Goal: Book appointment/travel/reservation

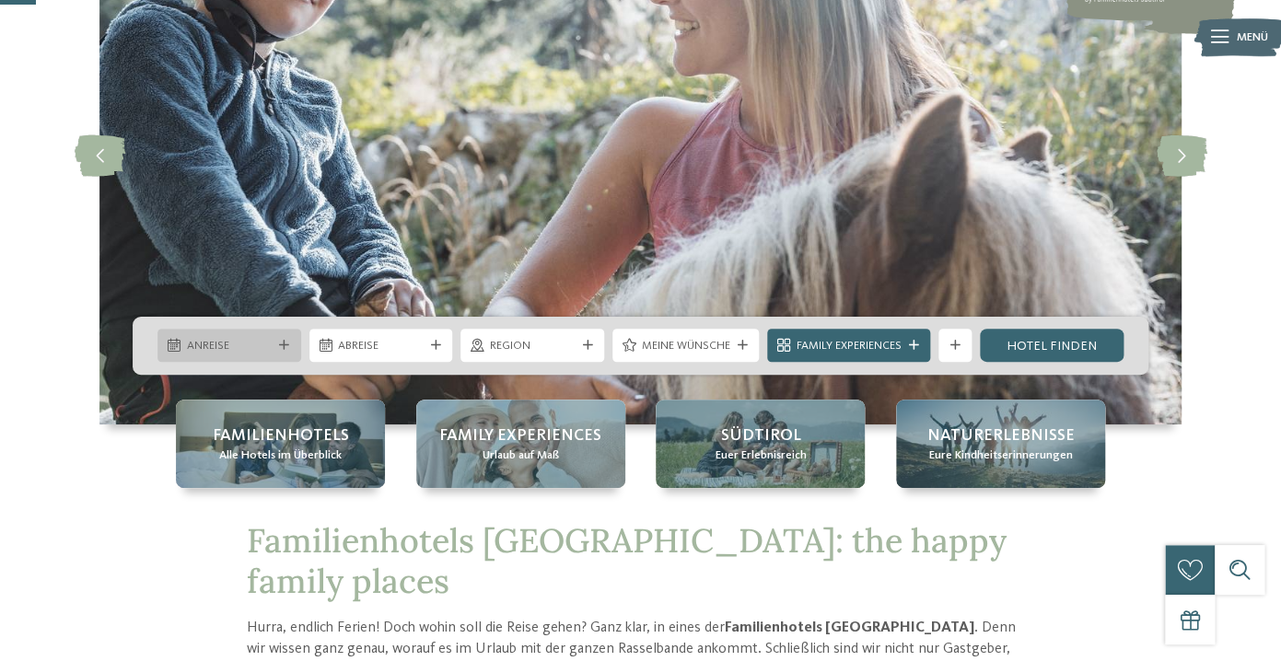
scroll to position [195, 0]
click at [243, 345] on span "Anreise" at bounding box center [230, 346] width 86 height 17
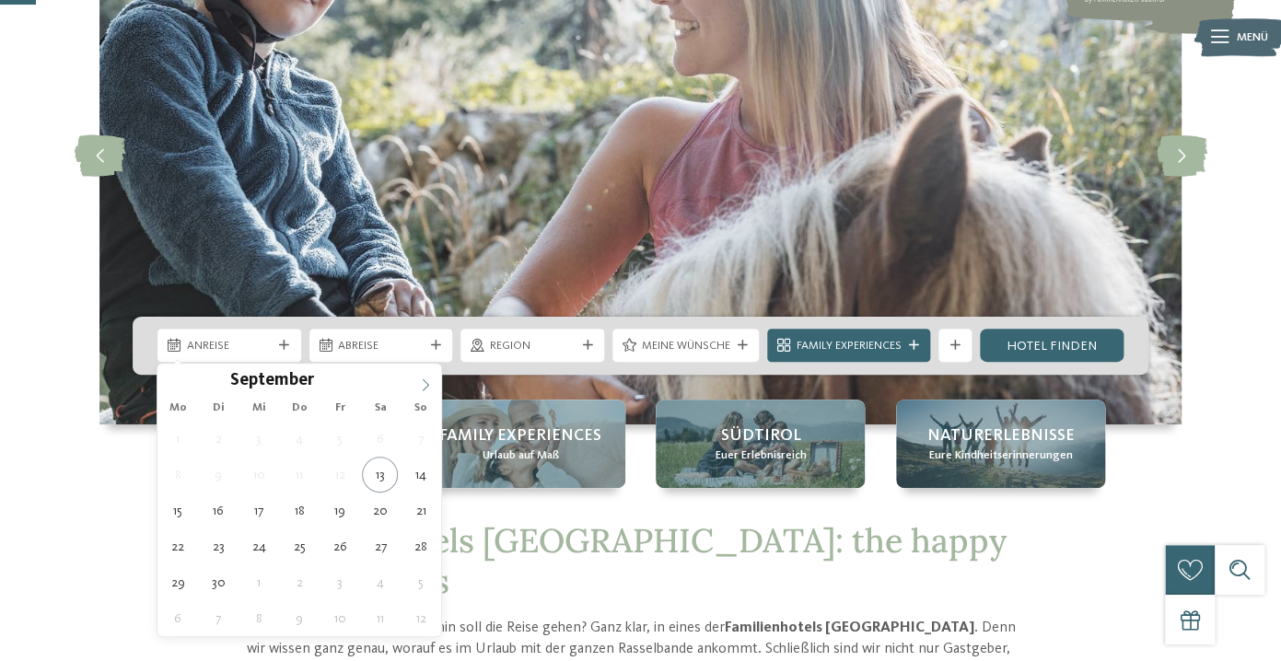
click at [428, 375] on span at bounding box center [425, 379] width 31 height 31
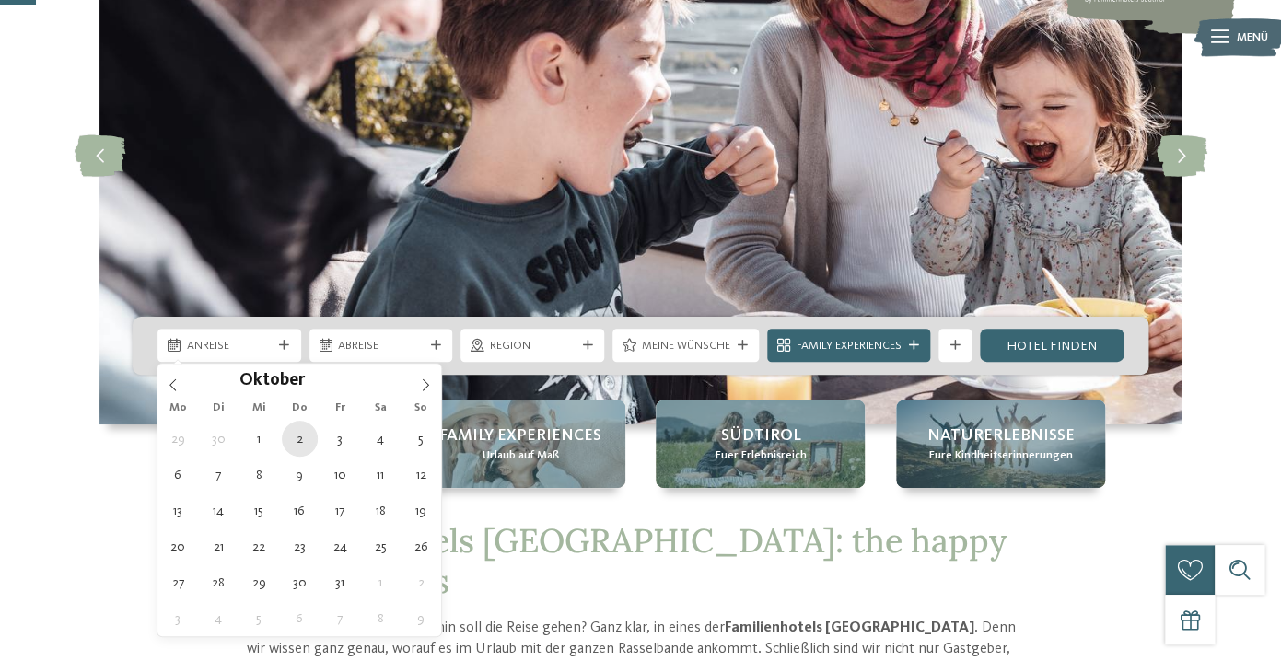
type div "02.10.2025"
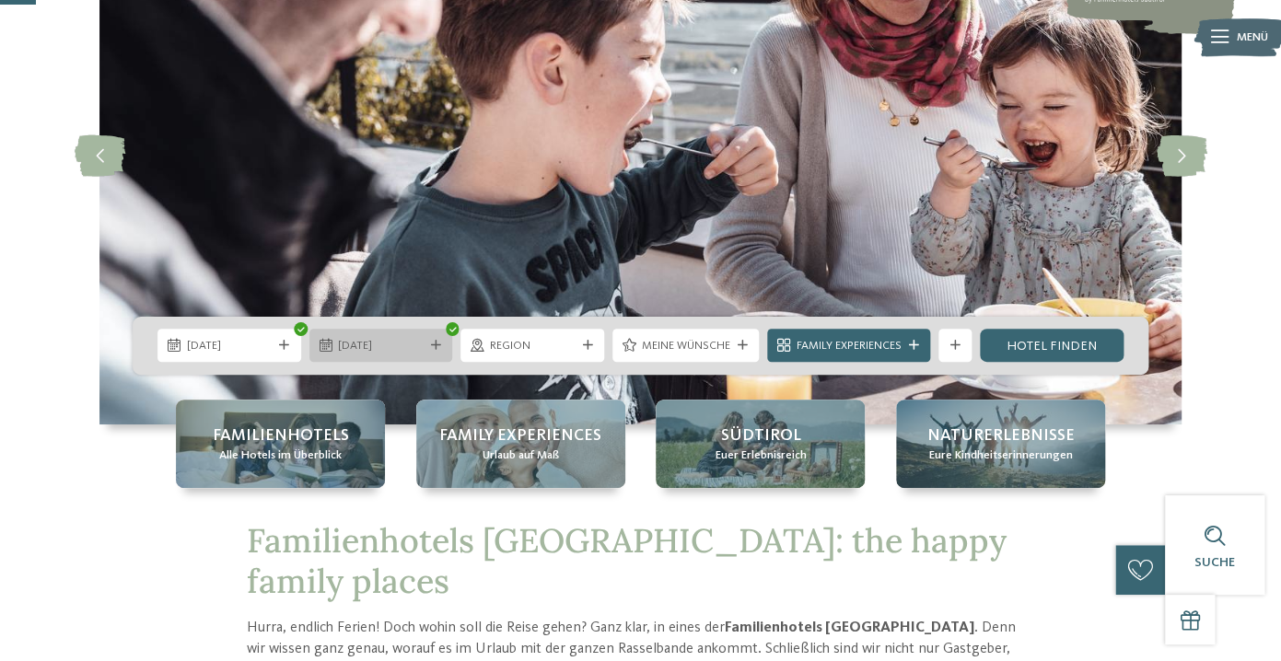
click at [352, 335] on div "10.10.2025" at bounding box center [382, 345] width 144 height 33
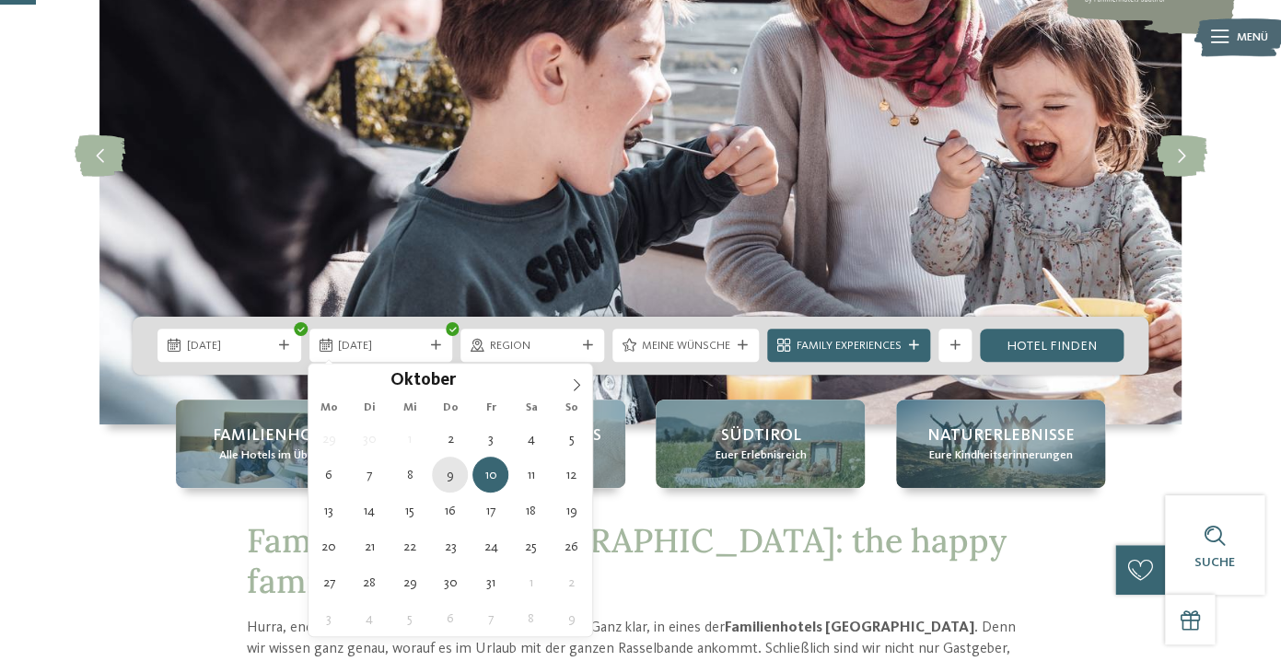
type div "09.10.2025"
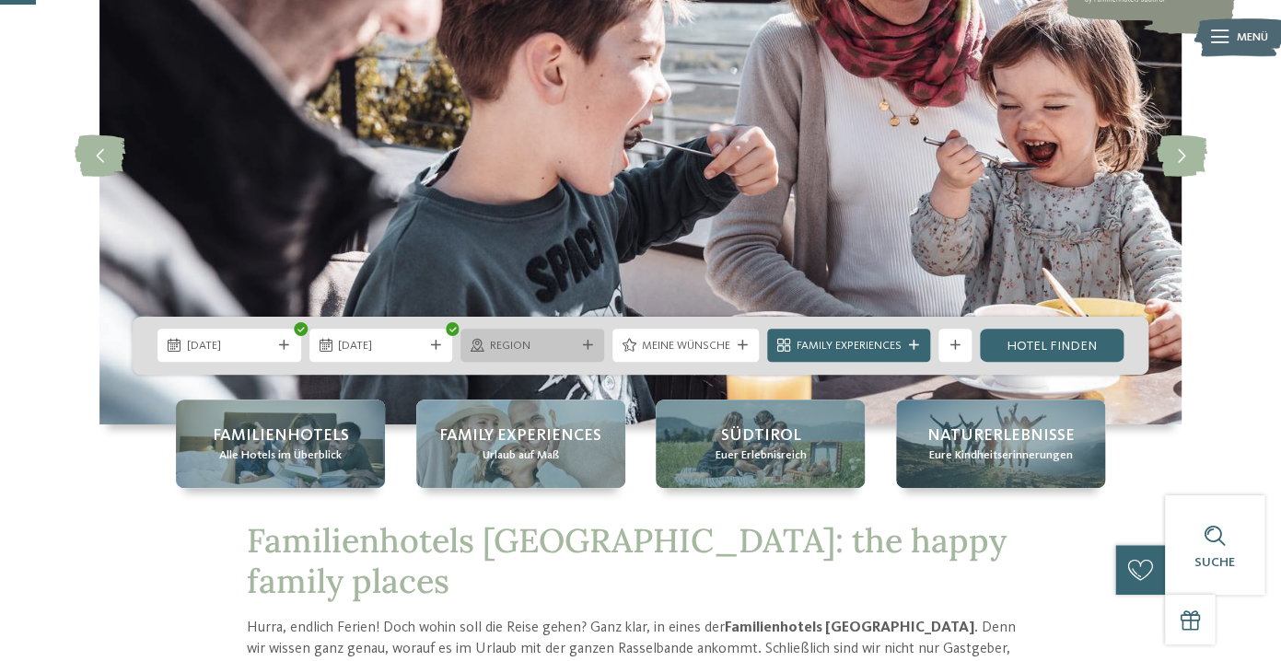
click at [562, 351] on span "Region" at bounding box center [533, 346] width 86 height 17
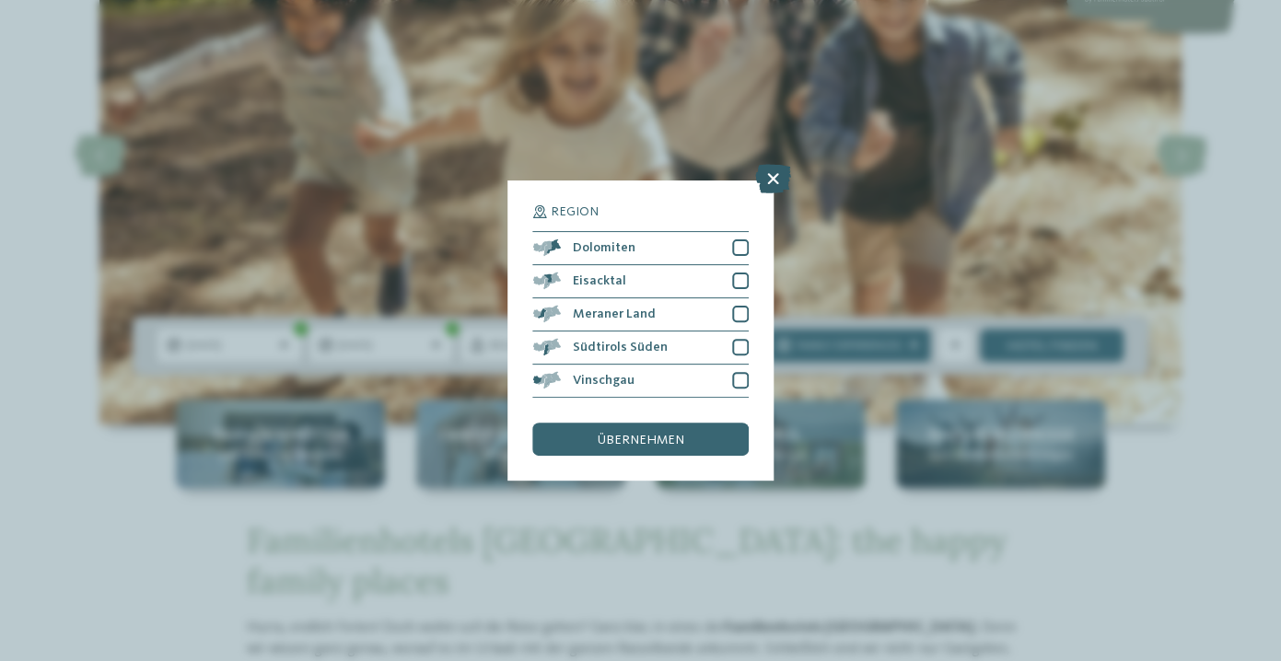
click at [768, 175] on icon at bounding box center [773, 178] width 36 height 29
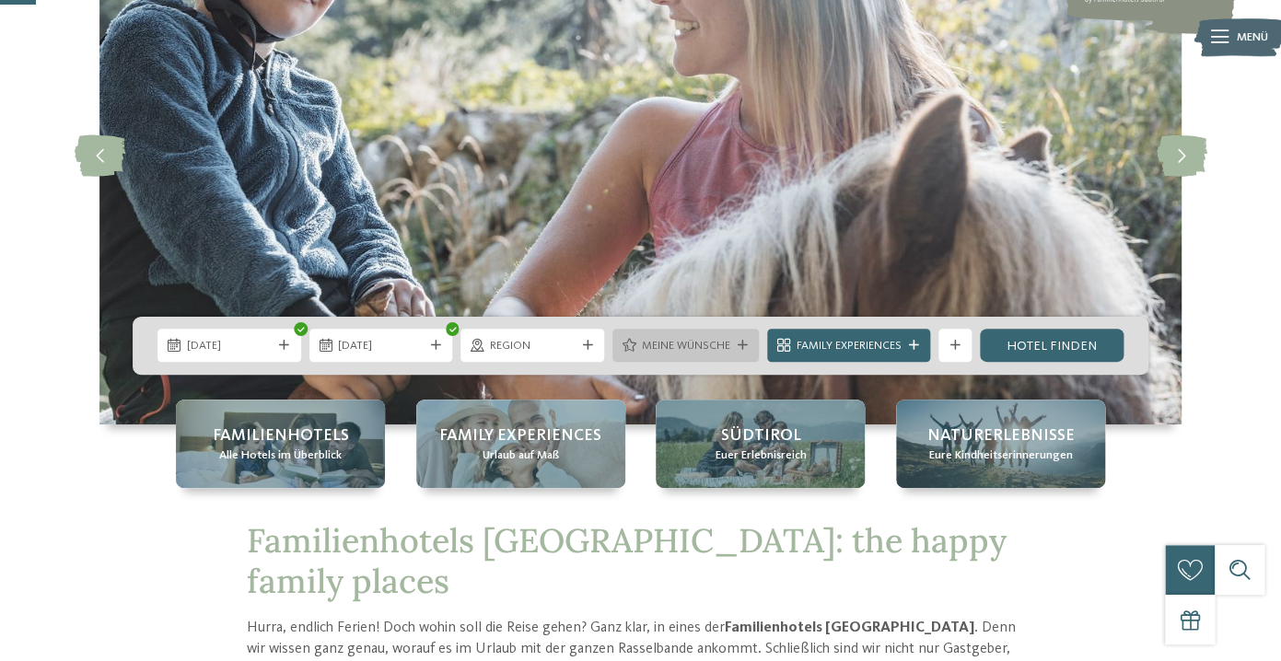
click at [672, 344] on span "Meine Wünsche" at bounding box center [686, 346] width 88 height 17
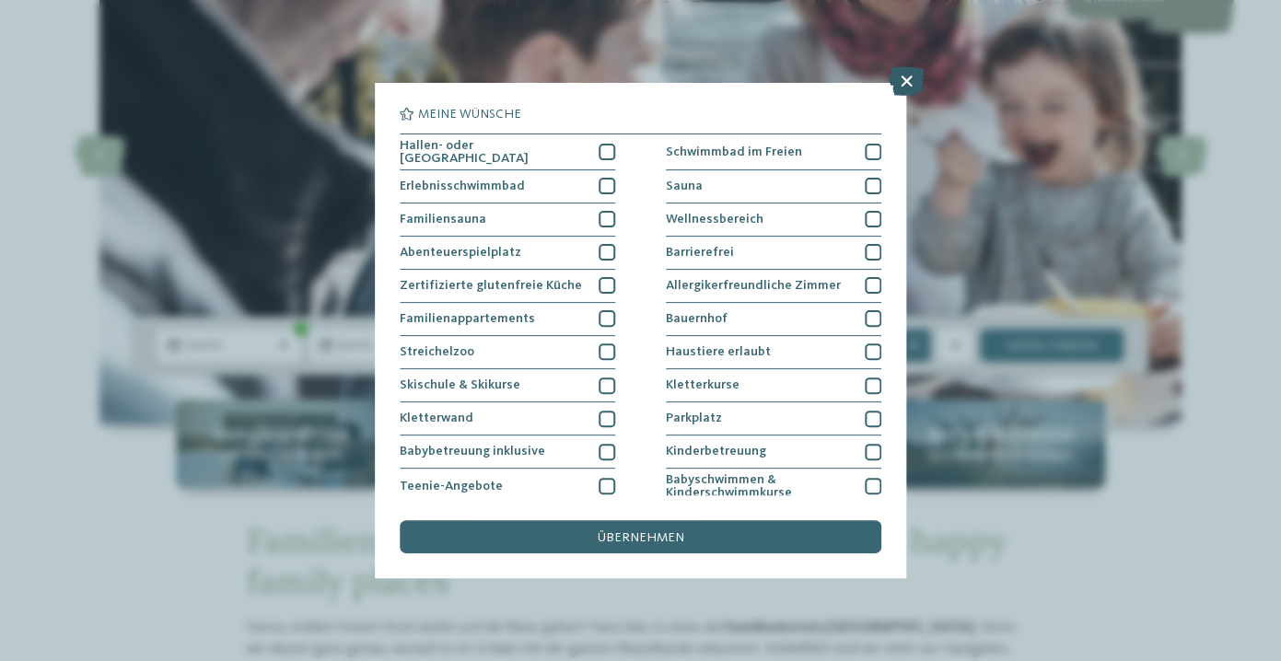
click at [906, 80] on icon at bounding box center [906, 80] width 36 height 29
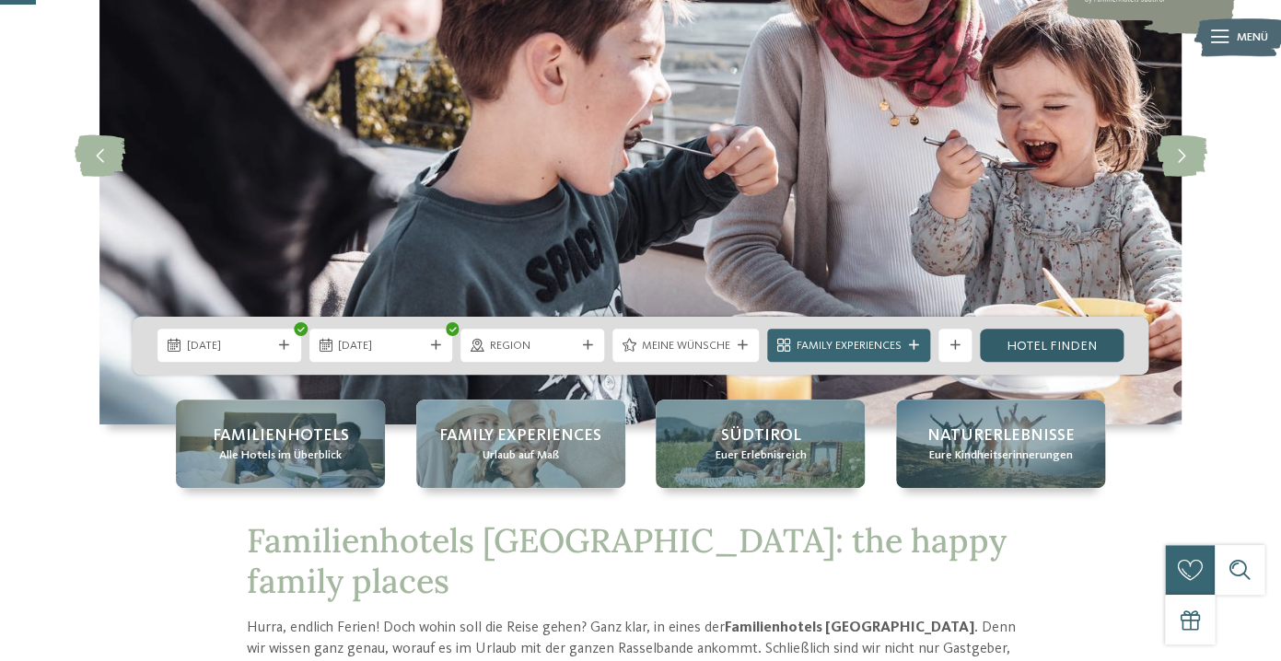
click at [1034, 341] on link "Hotel finden" at bounding box center [1052, 345] width 144 height 33
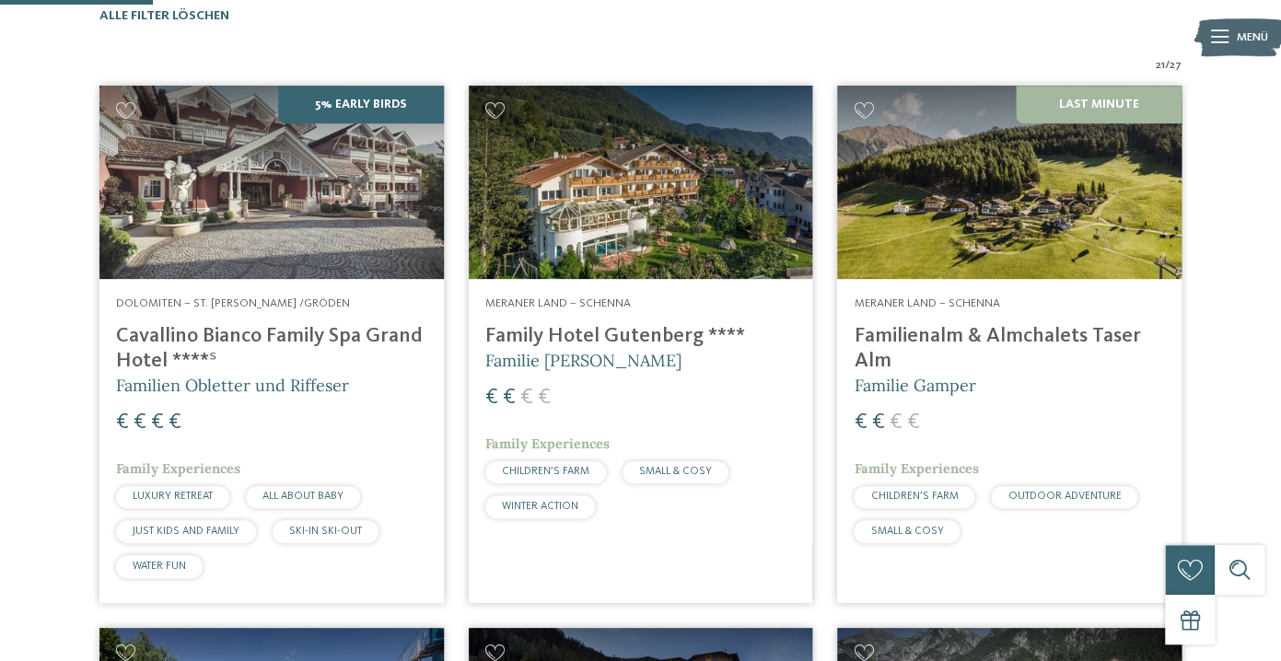
scroll to position [565, 0]
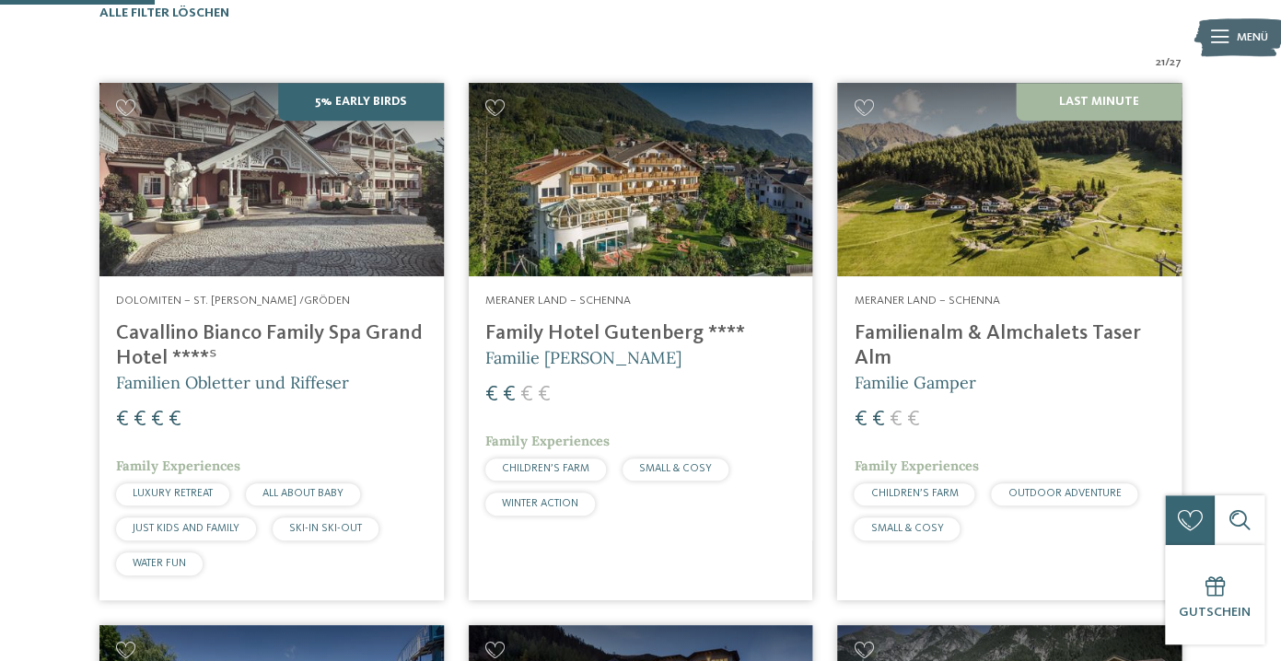
click at [266, 222] on img at bounding box center [271, 179] width 345 height 193
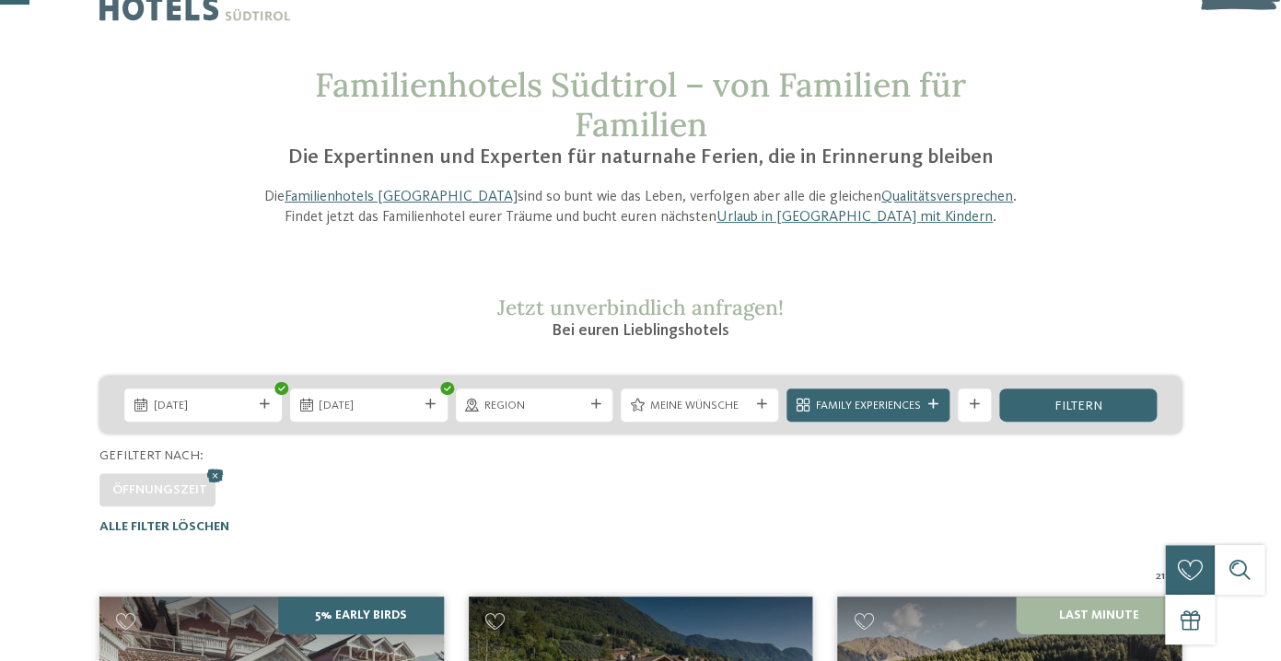
scroll to position [0, 0]
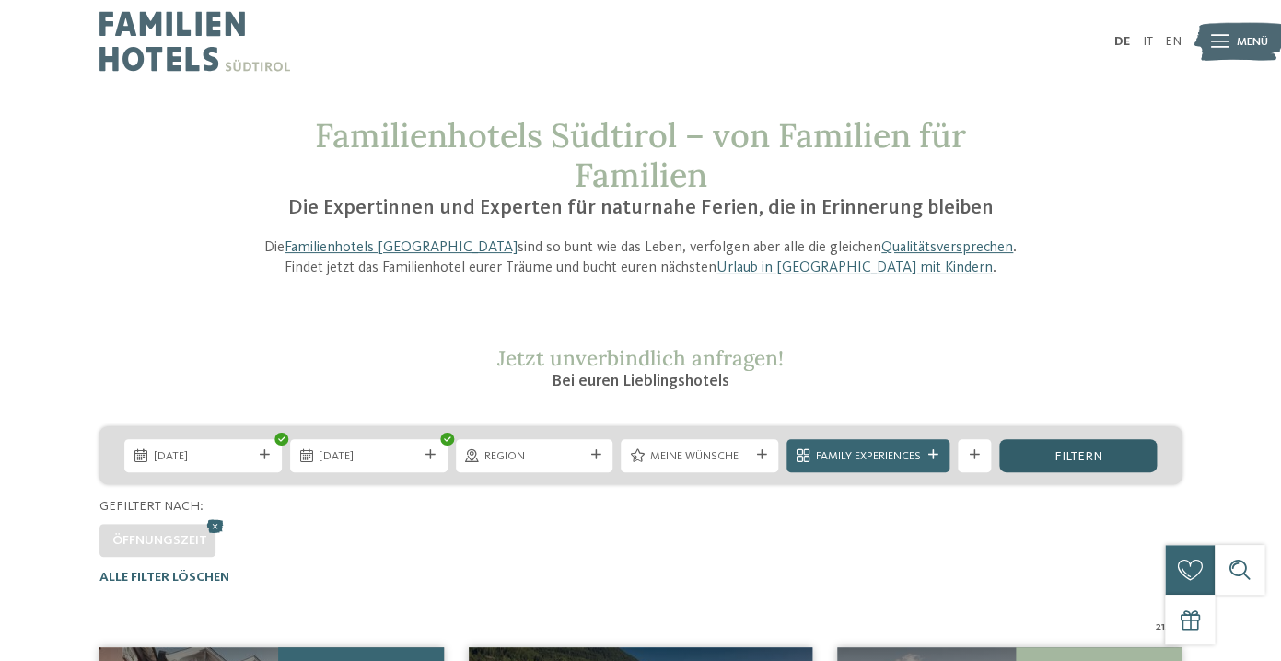
click at [1088, 455] on span "filtern" at bounding box center [1079, 456] width 48 height 13
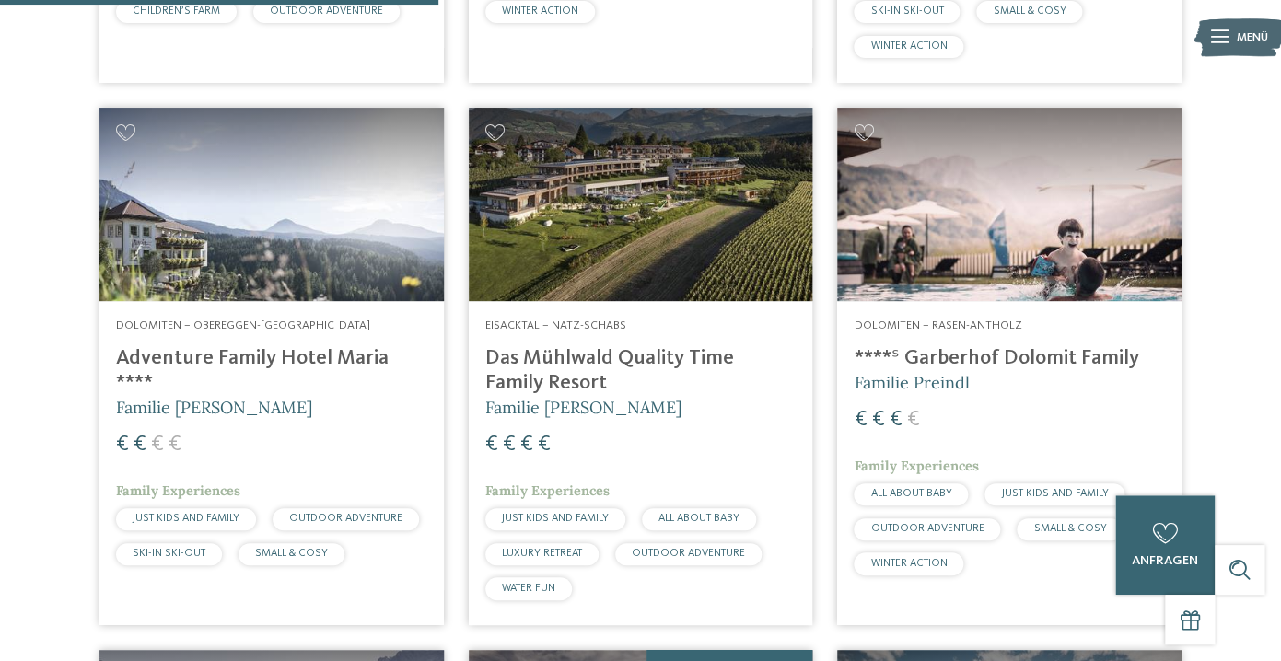
scroll to position [1603, 0]
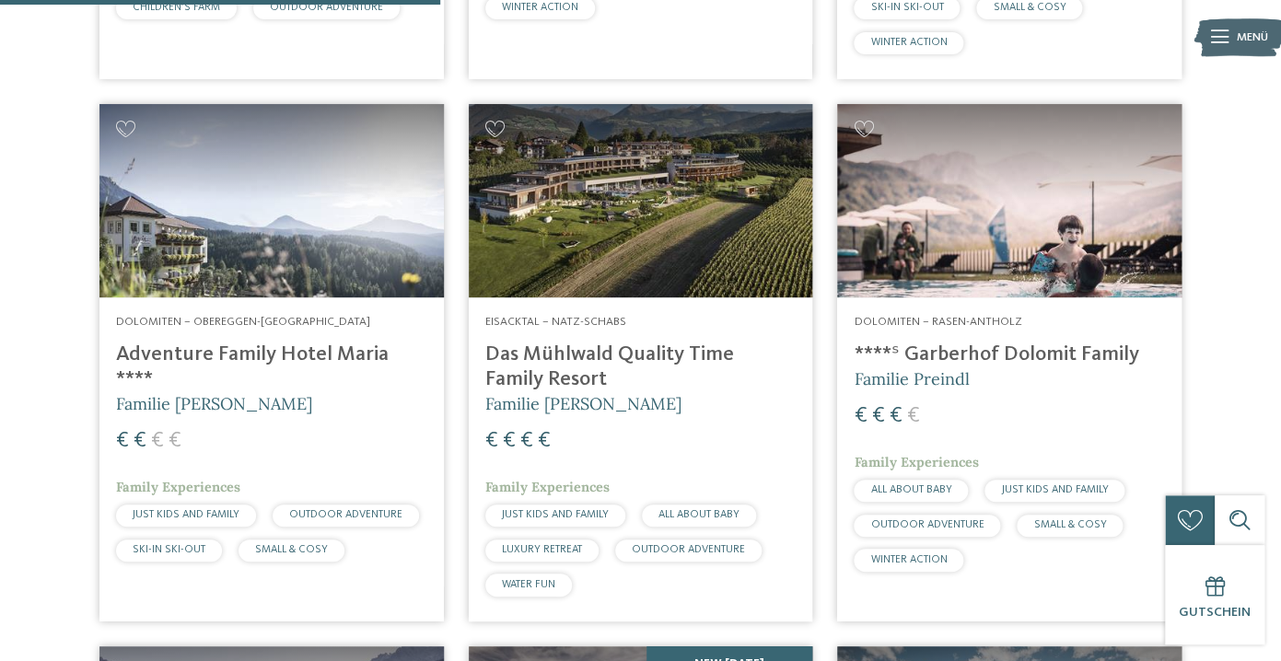
click at [566, 365] on h4 "Das Mühlwald Quality Time Family Resort" at bounding box center [640, 368] width 311 height 50
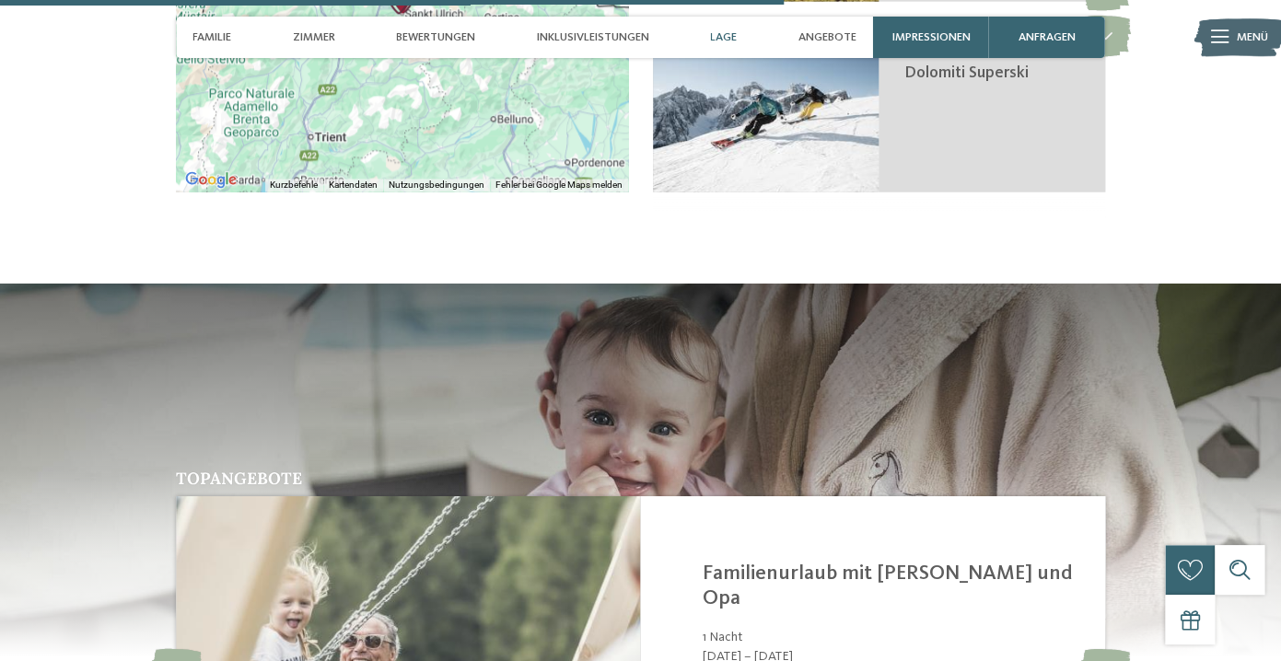
scroll to position [3789, 0]
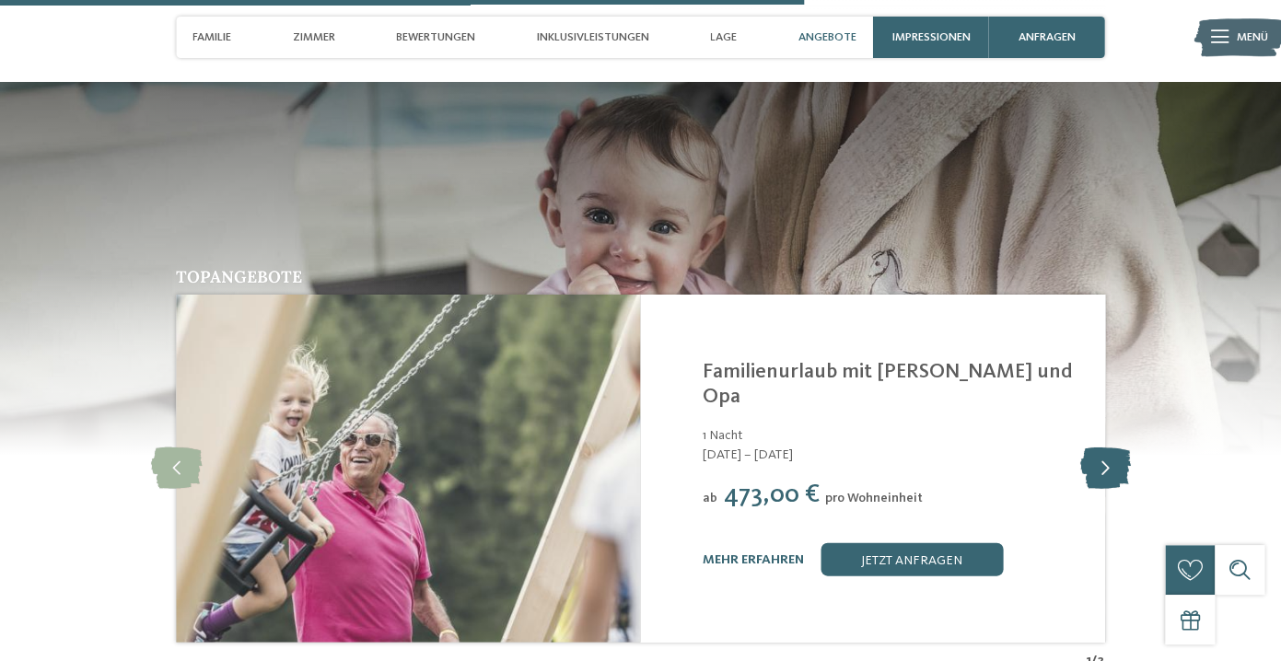
click at [1128, 447] on icon at bounding box center [1105, 467] width 51 height 41
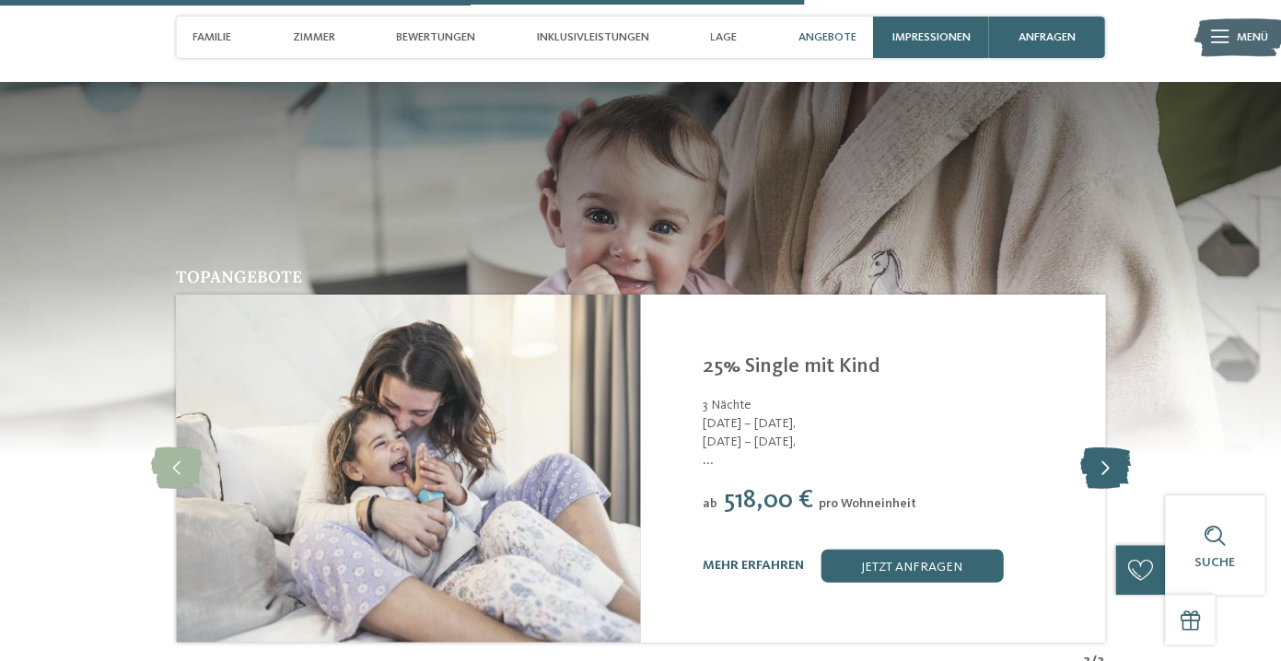
click at [1128, 447] on icon at bounding box center [1105, 467] width 51 height 41
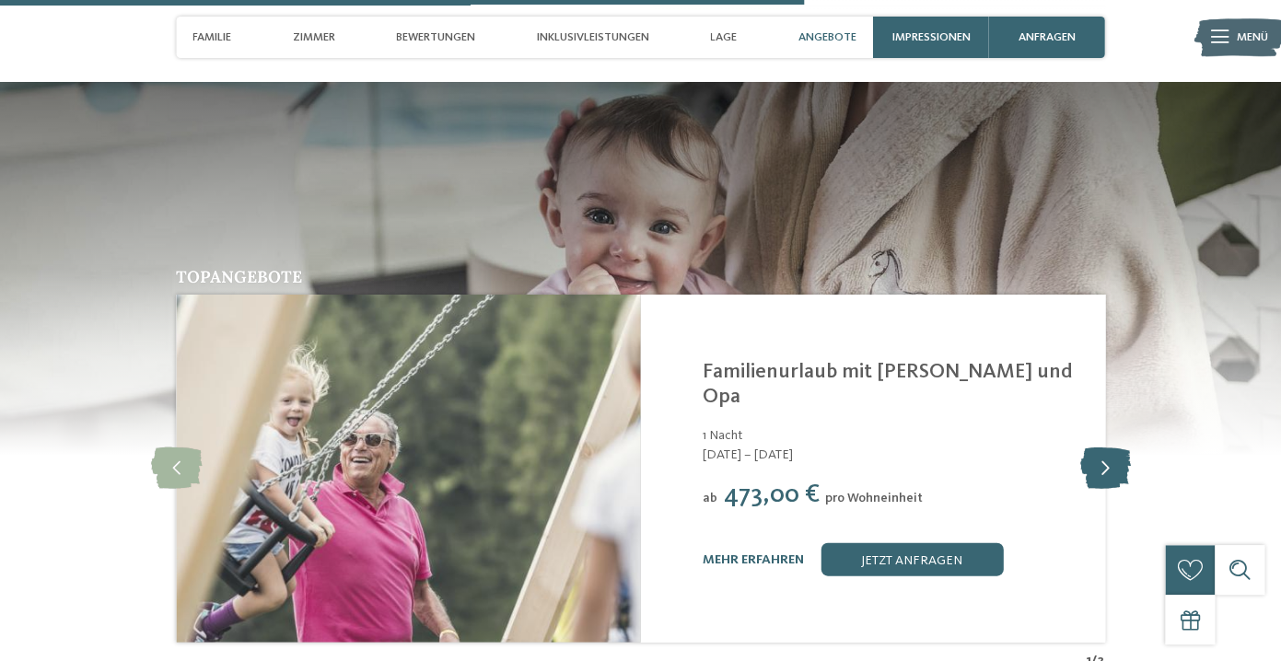
click at [1128, 447] on icon at bounding box center [1105, 467] width 51 height 41
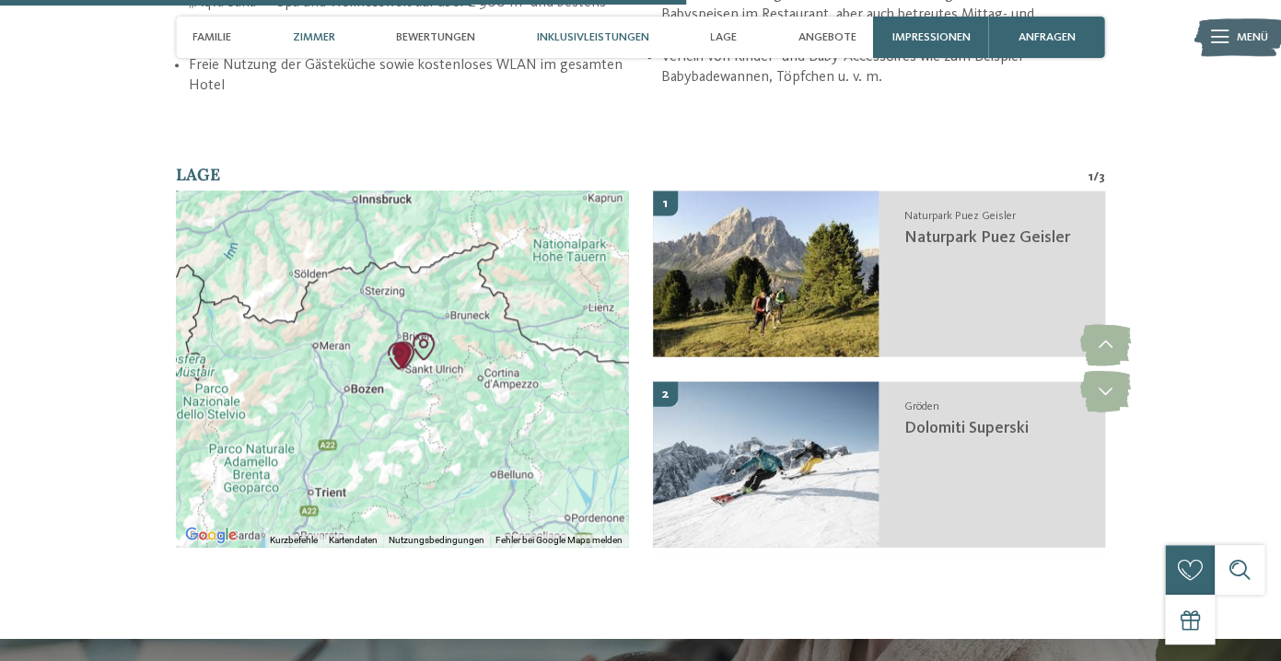
click at [331, 34] on span "Zimmer" at bounding box center [314, 37] width 42 height 14
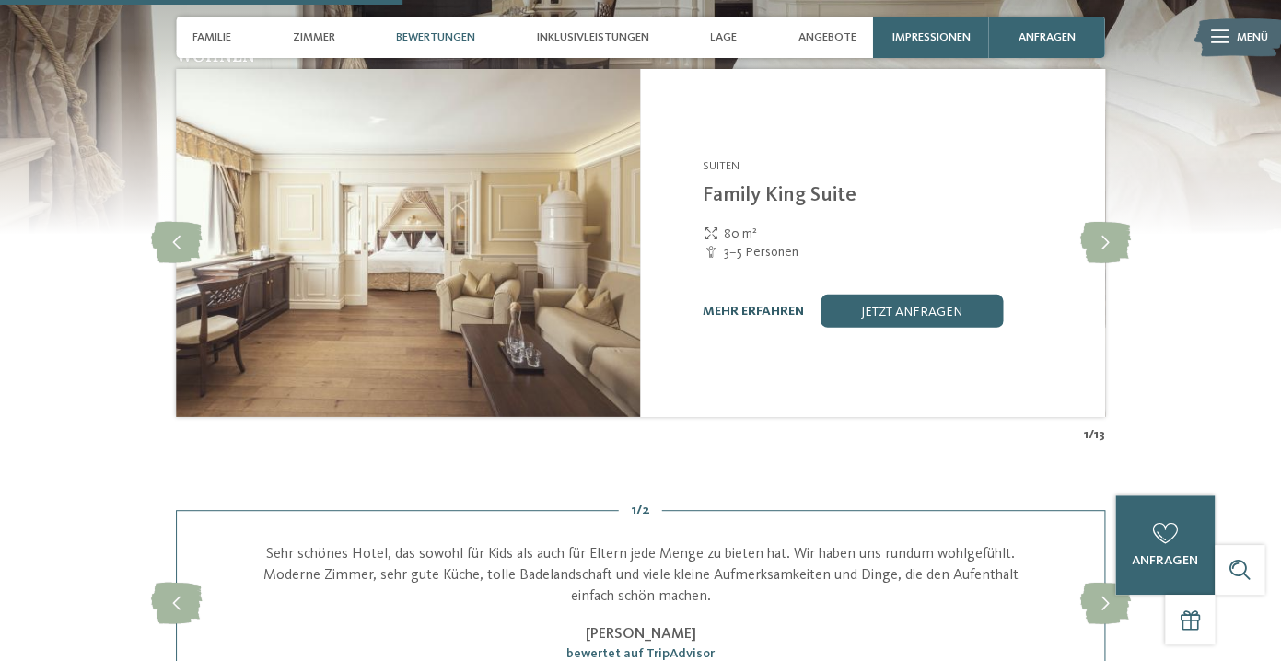
scroll to position [1726, 0]
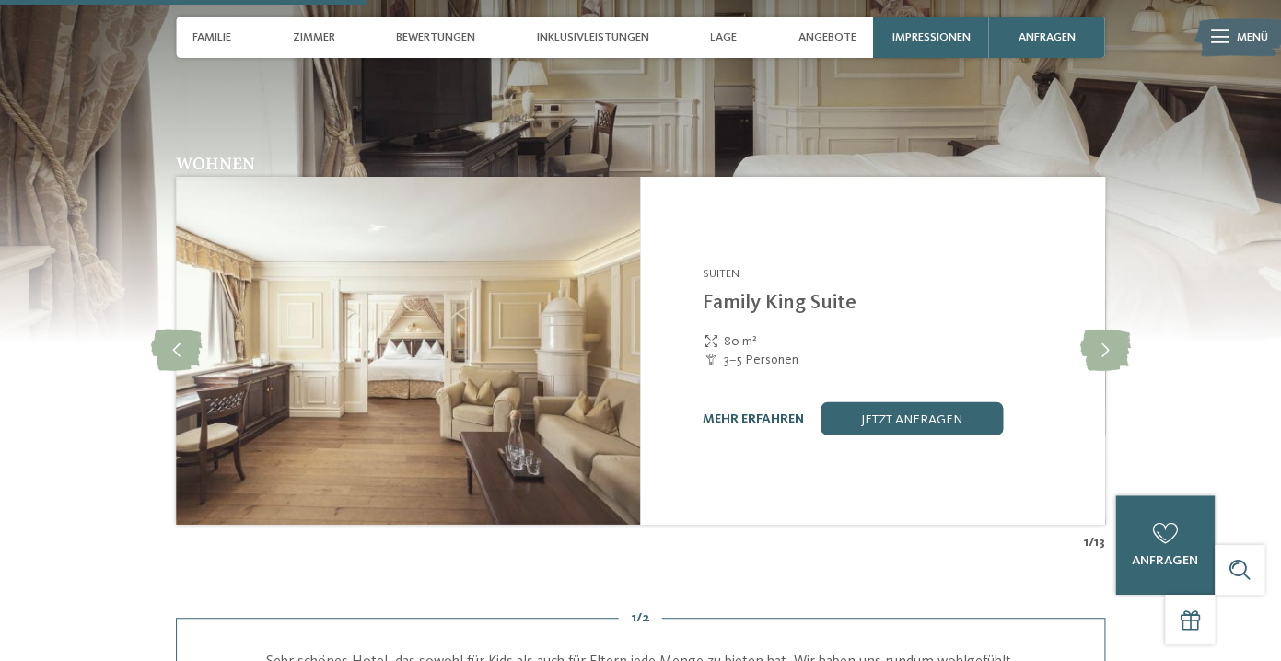
click at [740, 413] on link "mehr erfahren" at bounding box center [753, 419] width 101 height 13
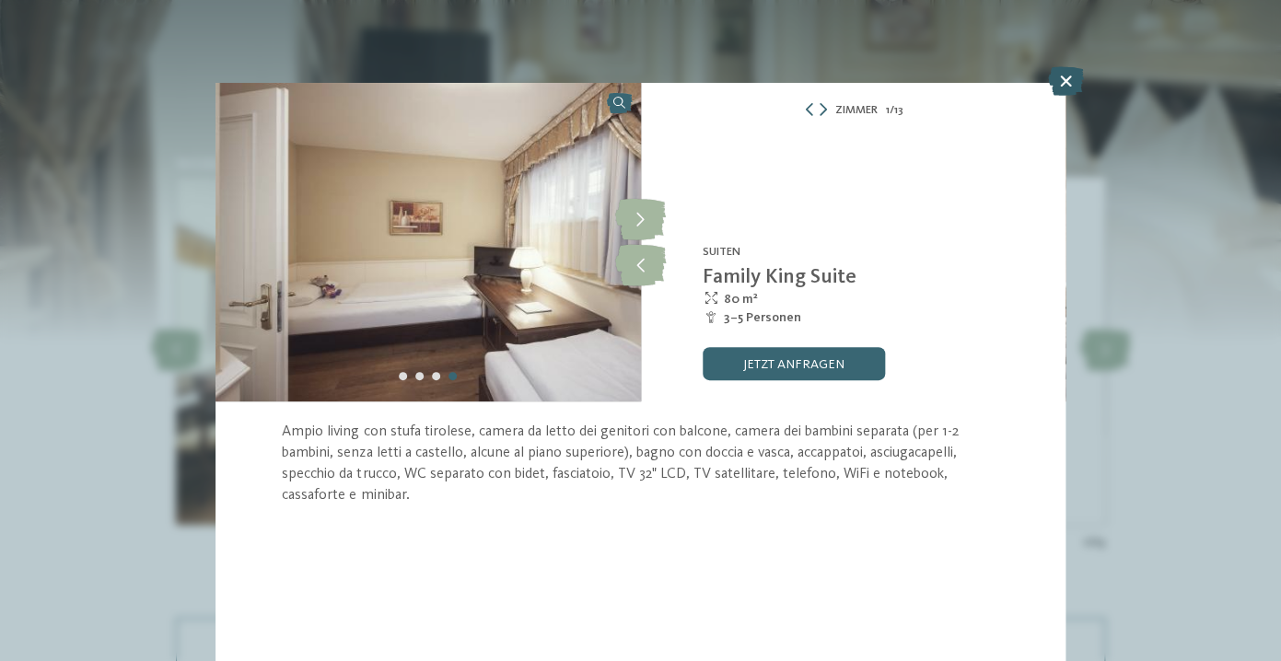
click at [1061, 88] on icon at bounding box center [1065, 80] width 36 height 29
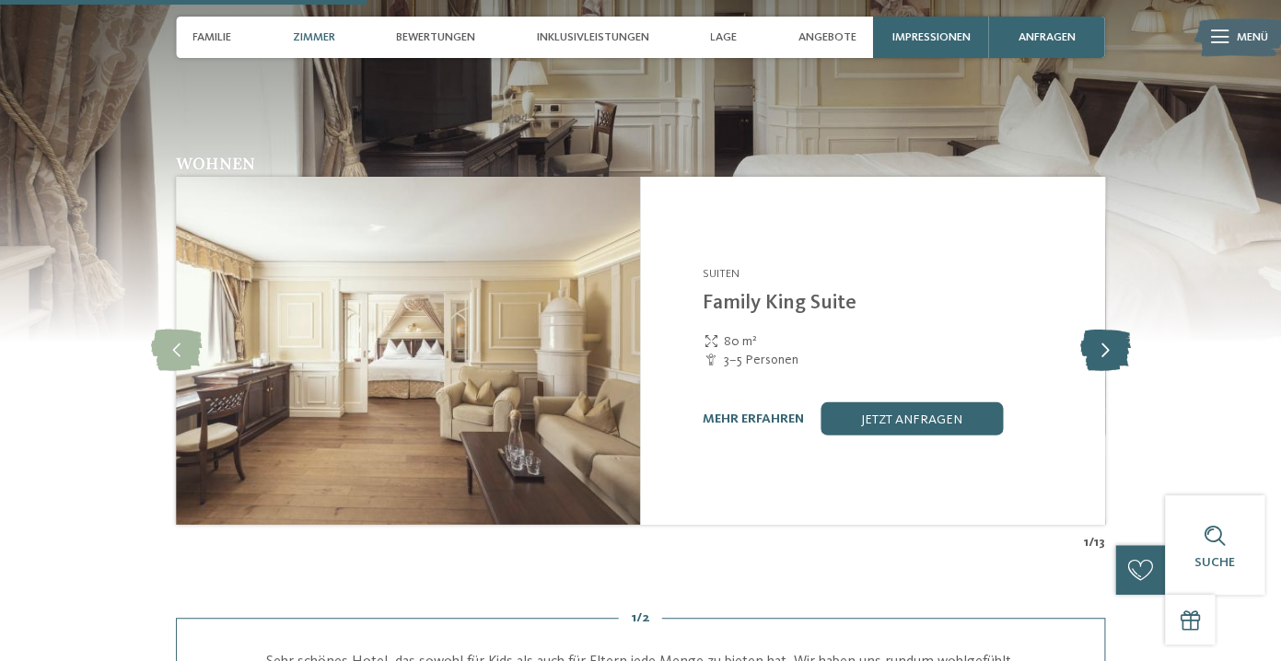
click at [1104, 331] on icon at bounding box center [1105, 351] width 51 height 41
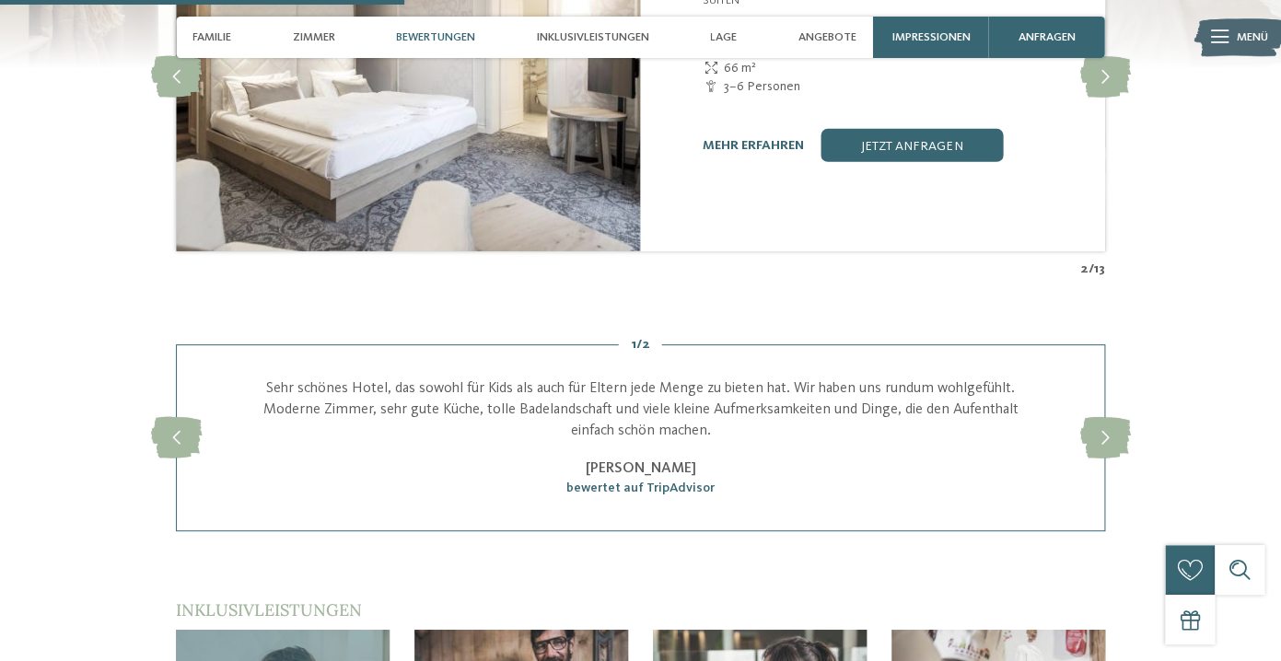
scroll to position [2276, 0]
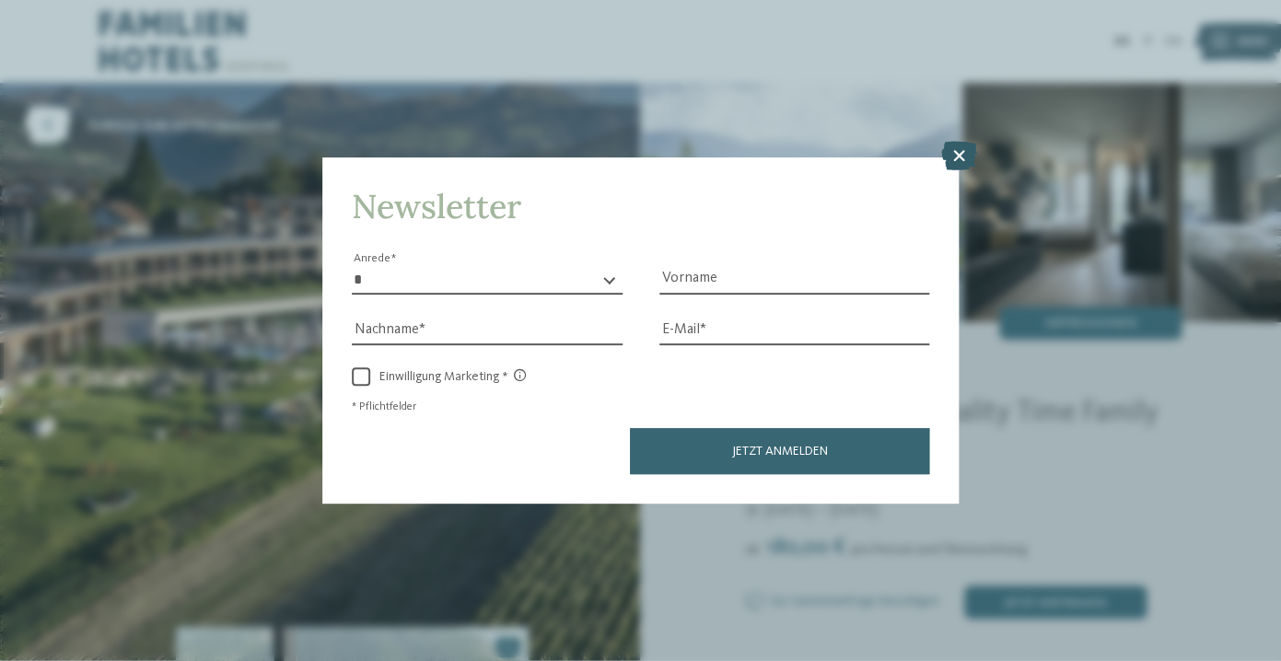
click at [952, 161] on icon at bounding box center [959, 156] width 36 height 29
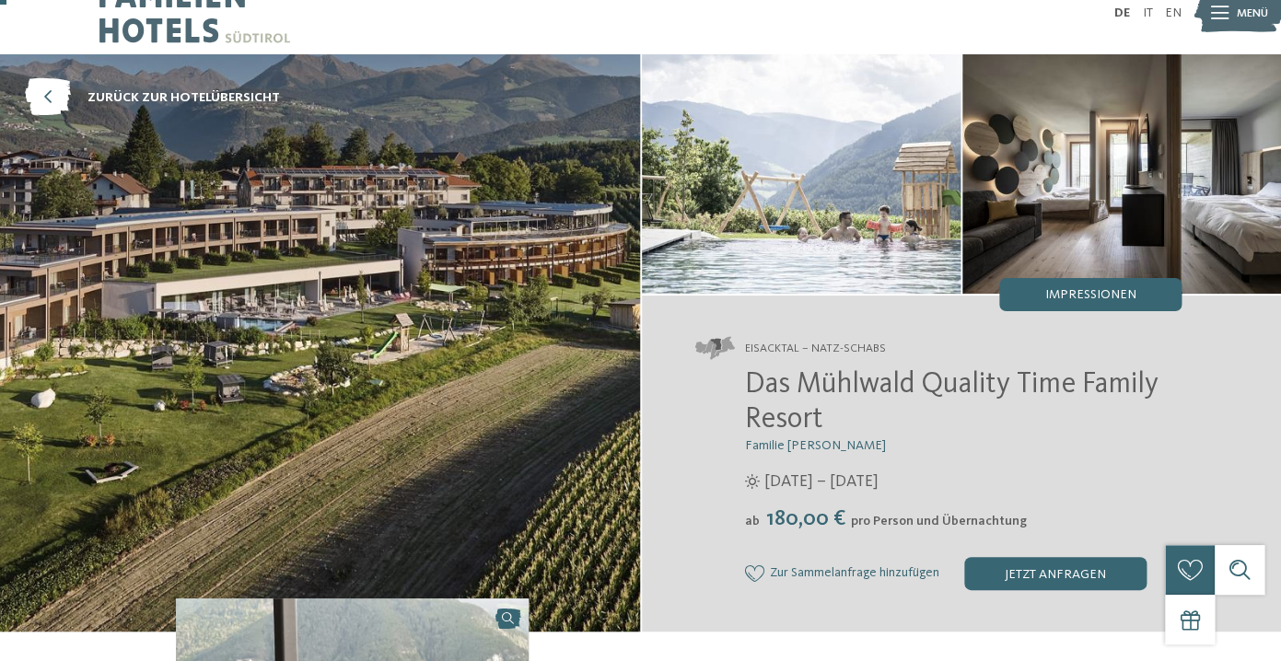
scroll to position [29, 0]
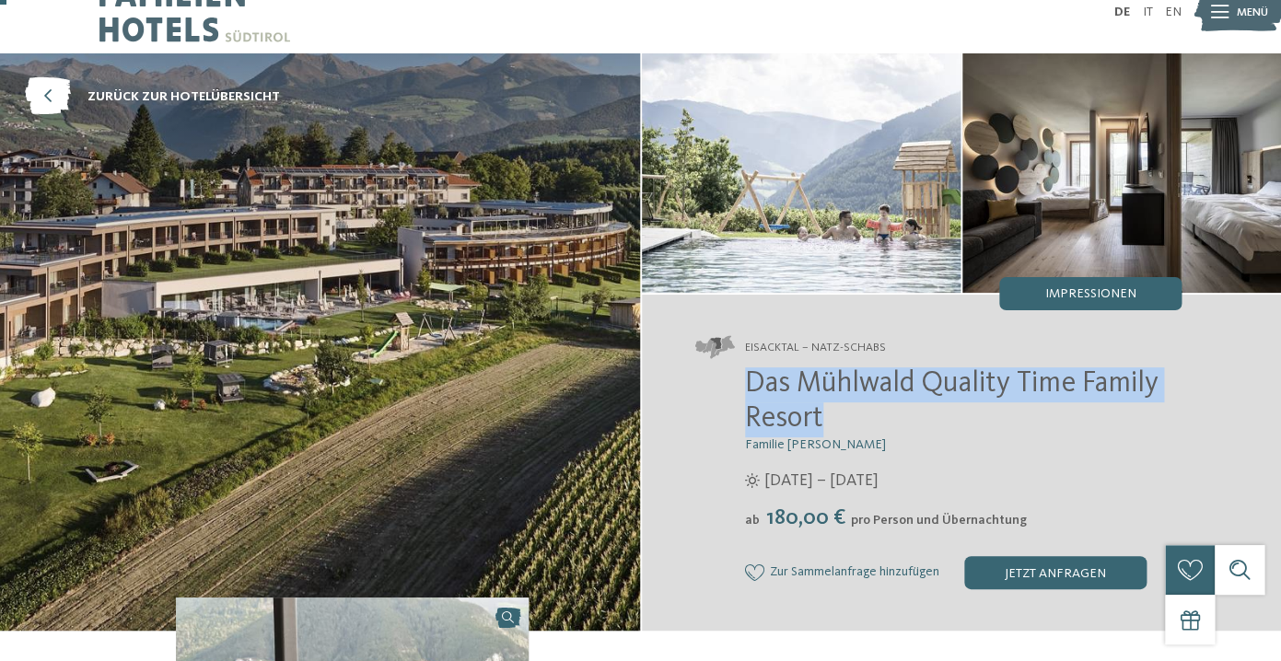
drag, startPoint x: 752, startPoint y: 382, endPoint x: 836, endPoint y: 426, distance: 95.2
click at [836, 426] on h2 "Das Mühlwald Quality Time Family Resort" at bounding box center [963, 403] width 437 height 70
copy span "Das Mühlwald Quality Time Family Resort"
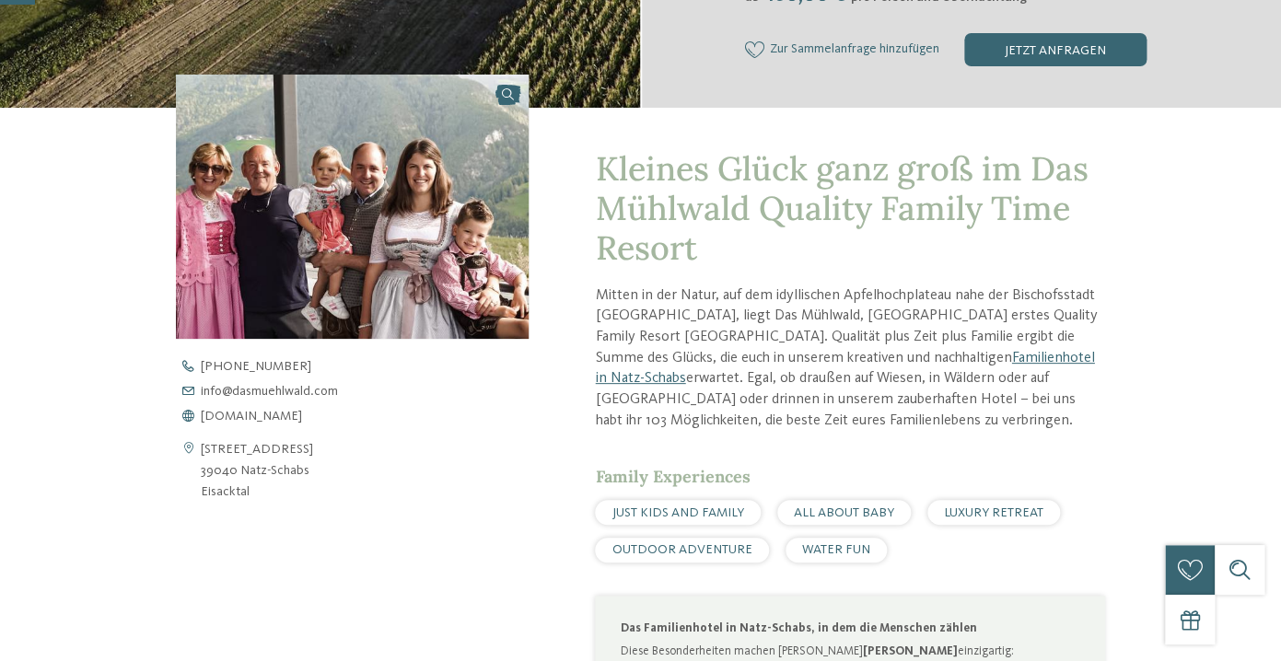
scroll to position [0, 0]
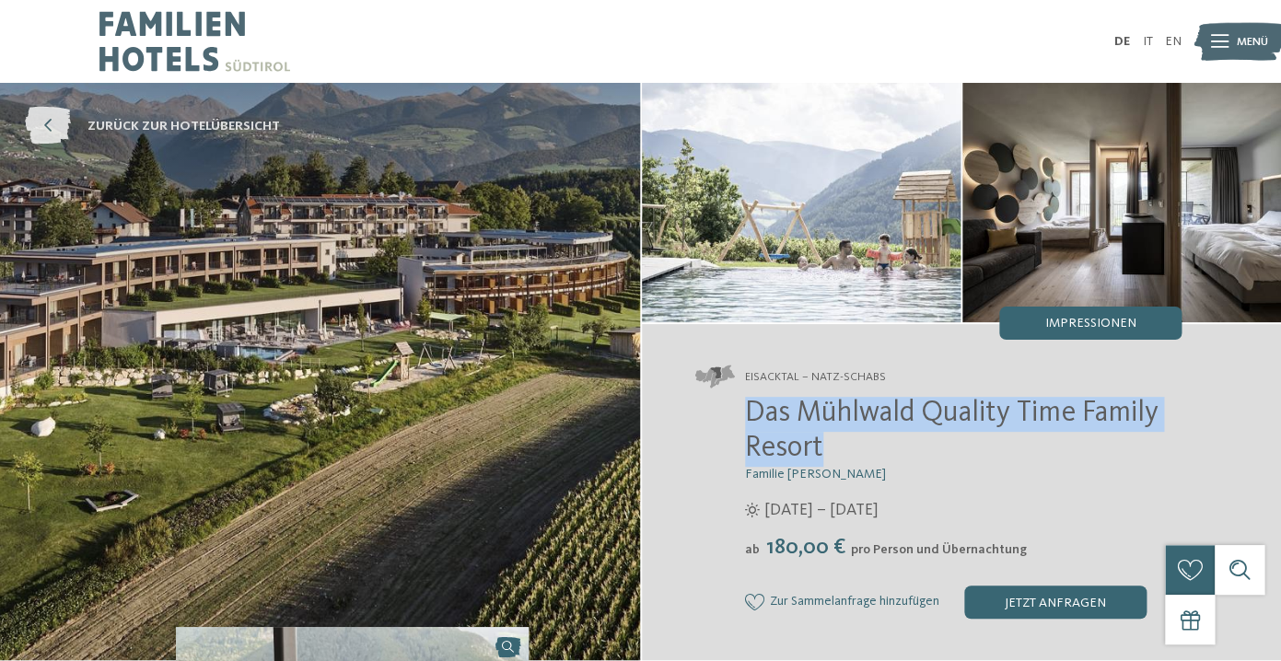
click at [240, 127] on span "zurück zur Hotelübersicht" at bounding box center [184, 126] width 193 height 18
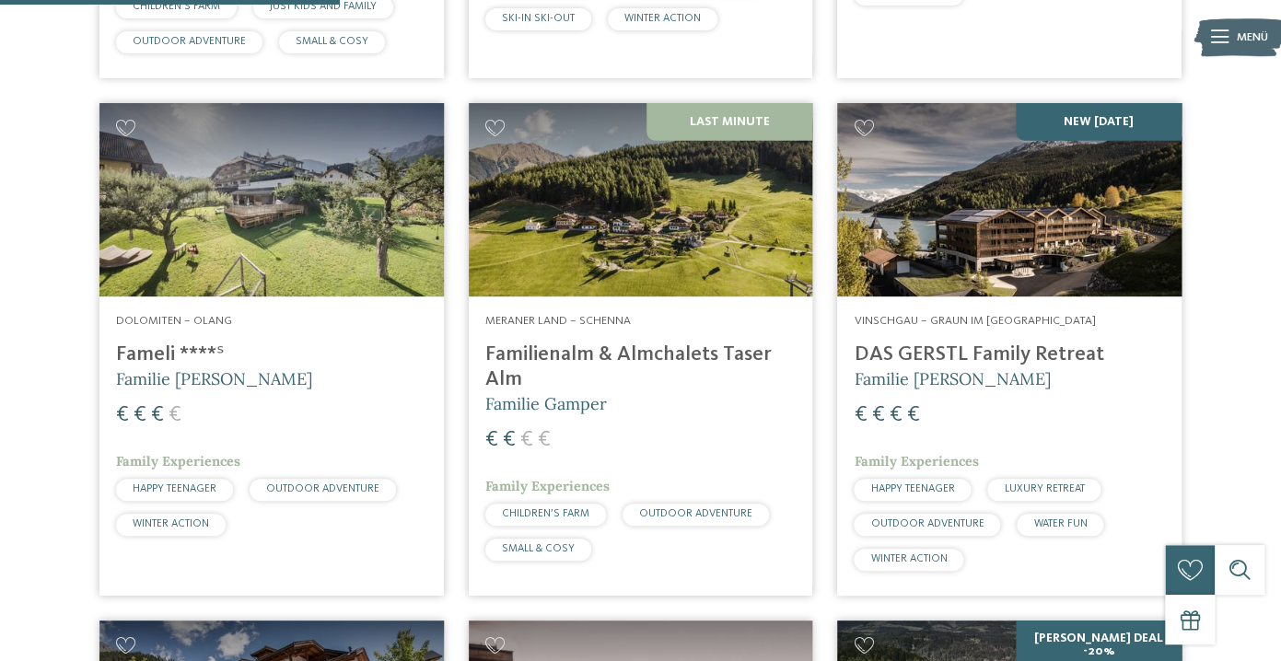
scroll to position [1482, 0]
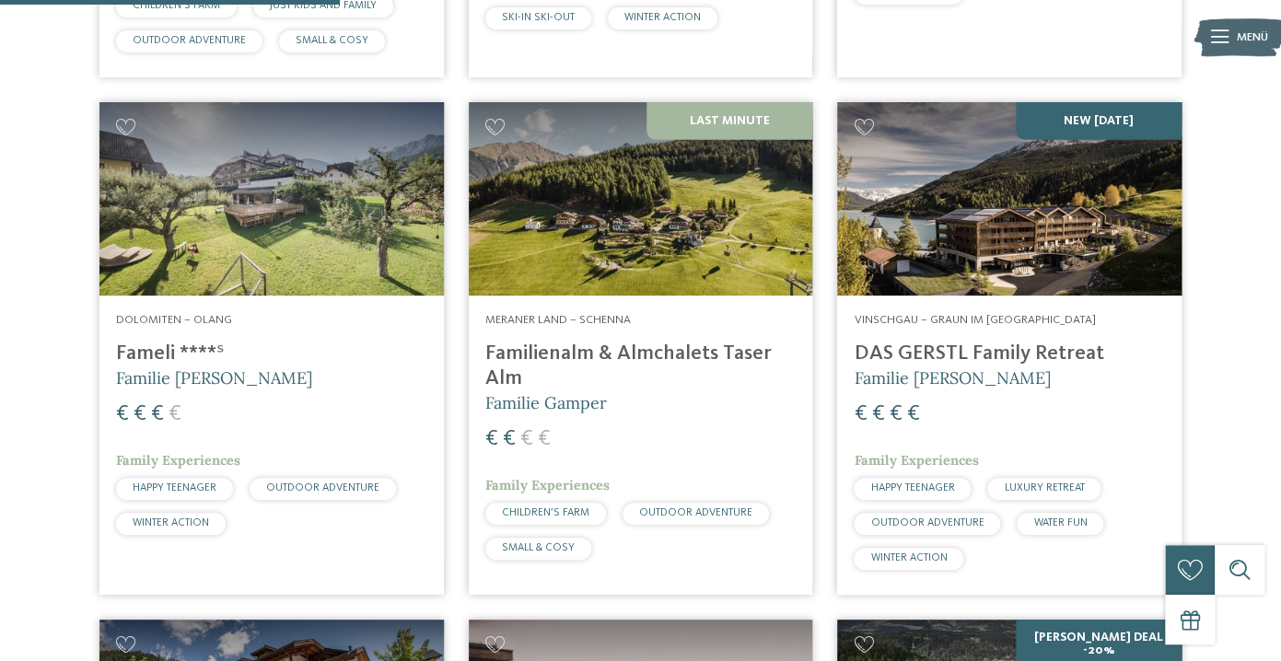
click at [1001, 342] on h4 "DAS GERSTL Family Retreat" at bounding box center [1009, 354] width 311 height 25
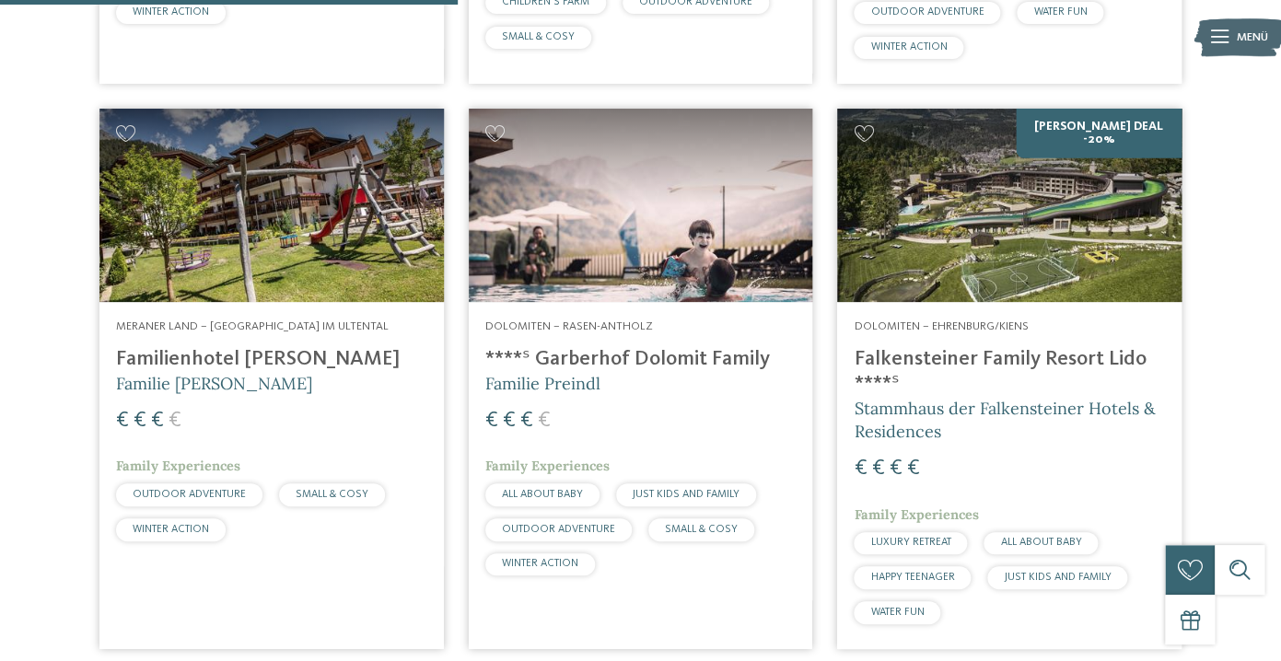
scroll to position [1994, 0]
click at [893, 346] on h4 "Falkensteiner Family Resort Lido ****ˢ" at bounding box center [1009, 371] width 311 height 50
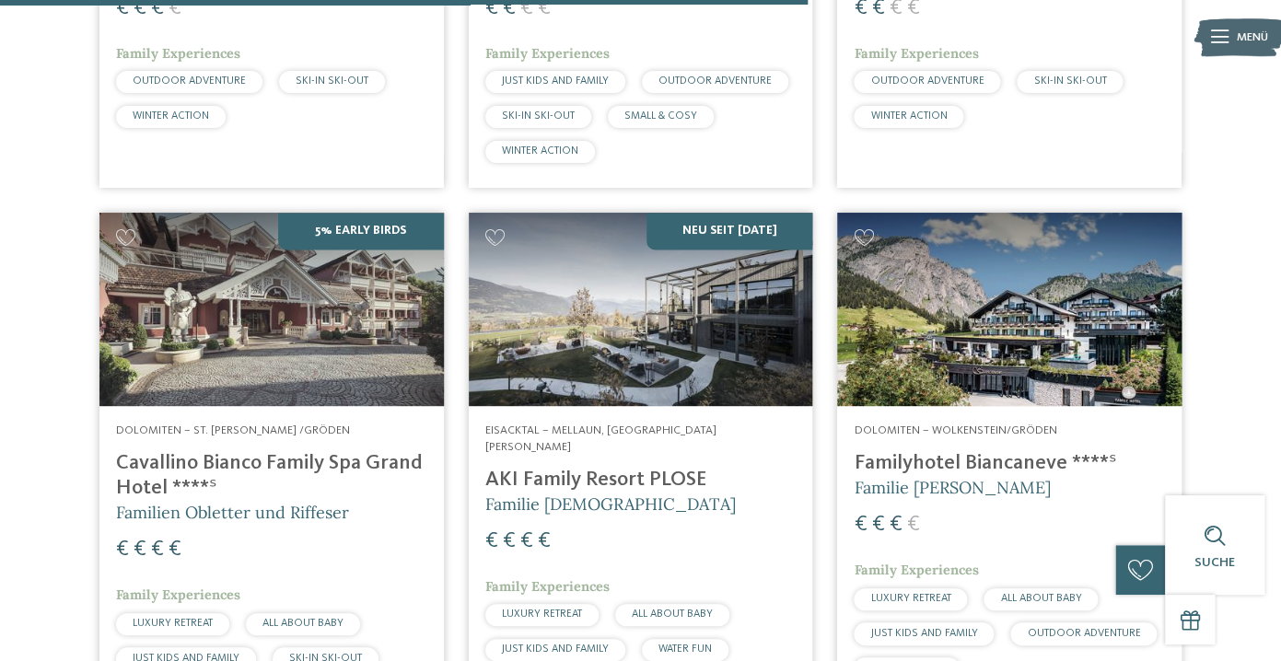
scroll to position [3534, 0]
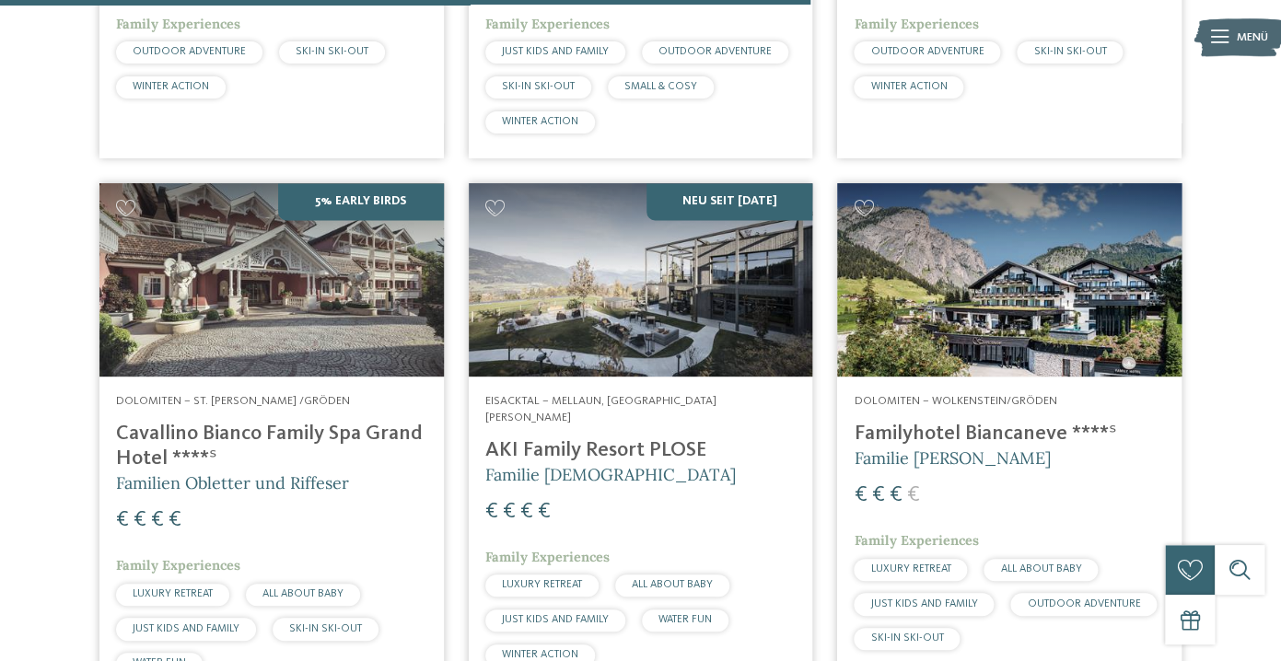
click at [659, 288] on img at bounding box center [641, 279] width 345 height 193
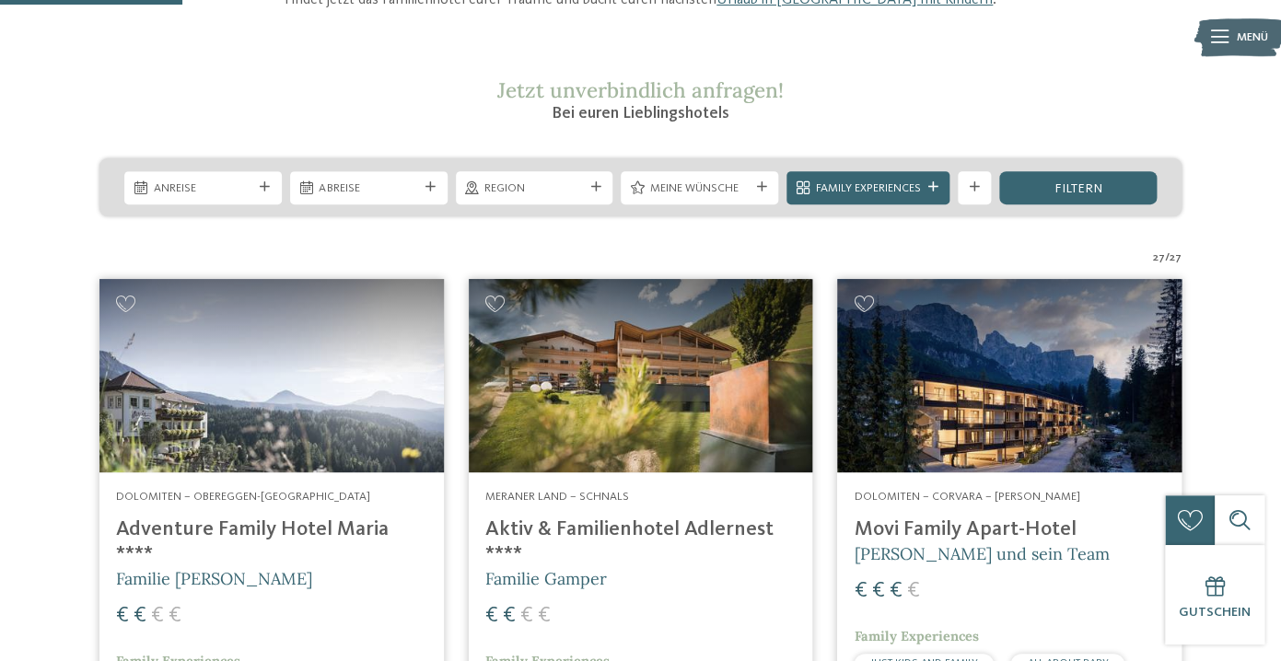
scroll to position [0, 0]
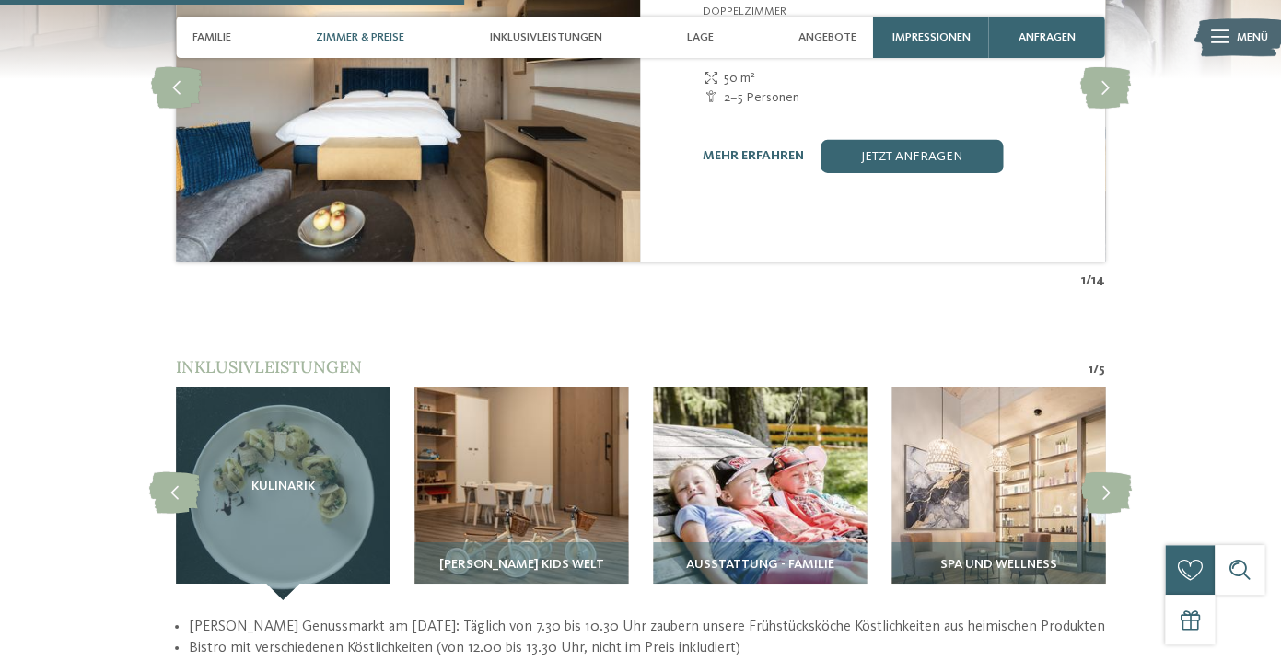
scroll to position [2091, 0]
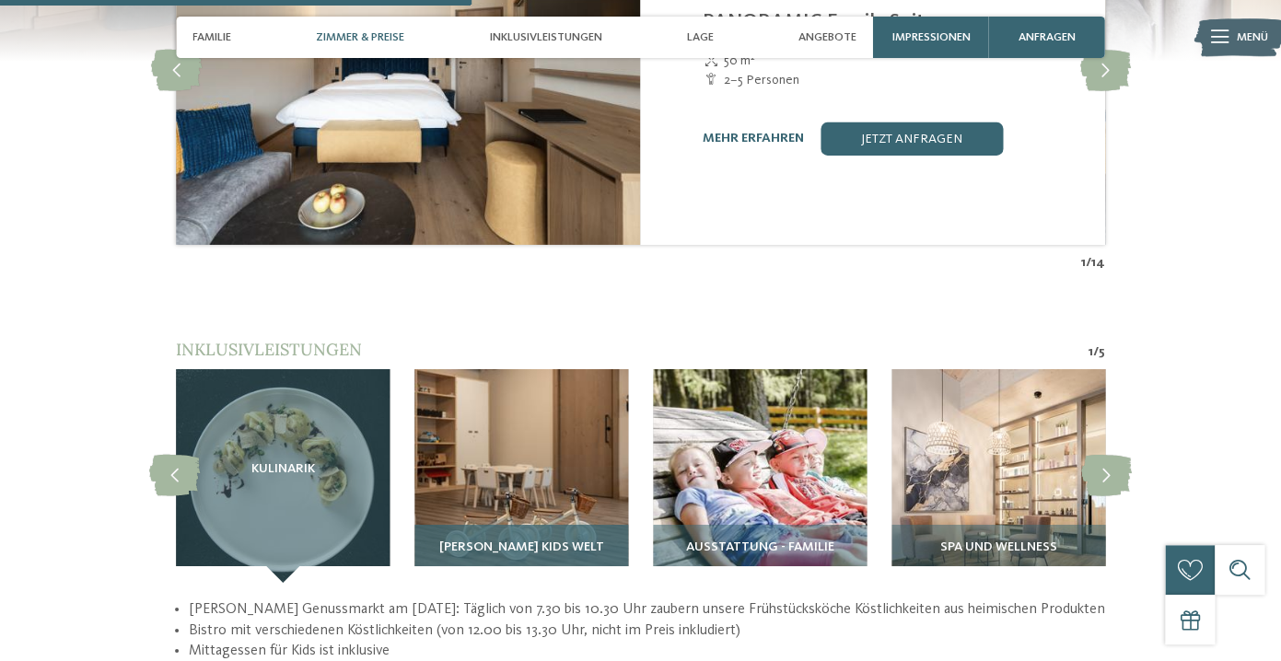
click at [527, 447] on img at bounding box center [522, 476] width 214 height 214
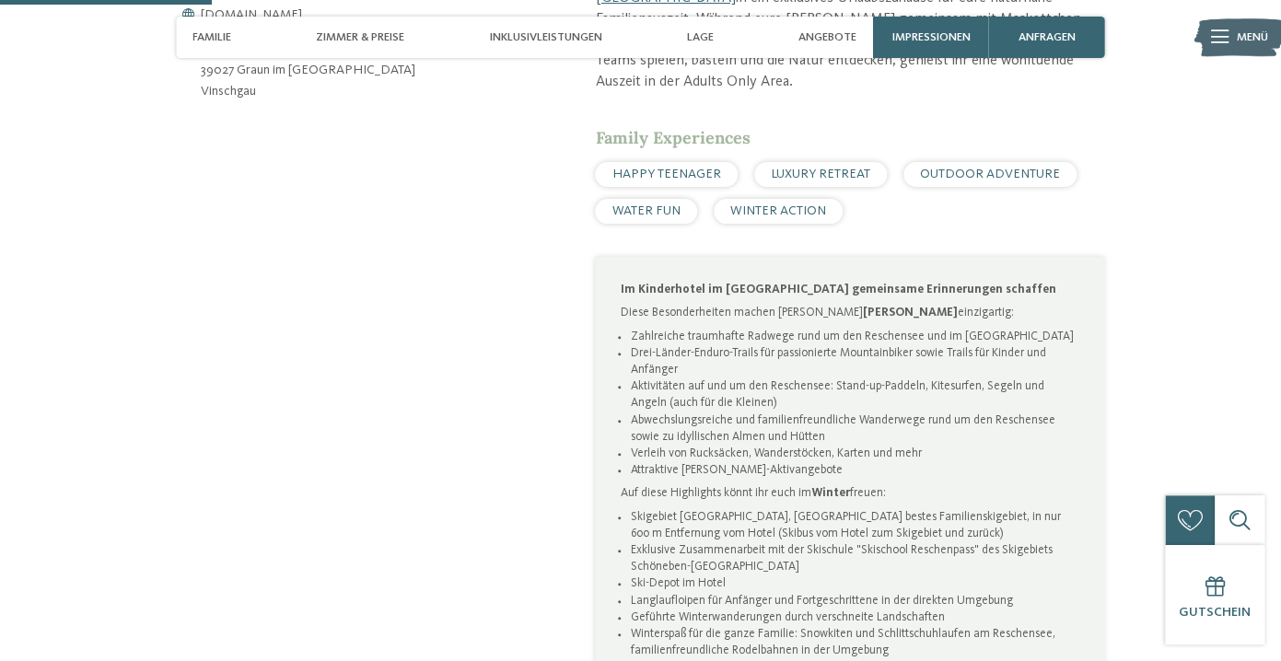
scroll to position [0, 0]
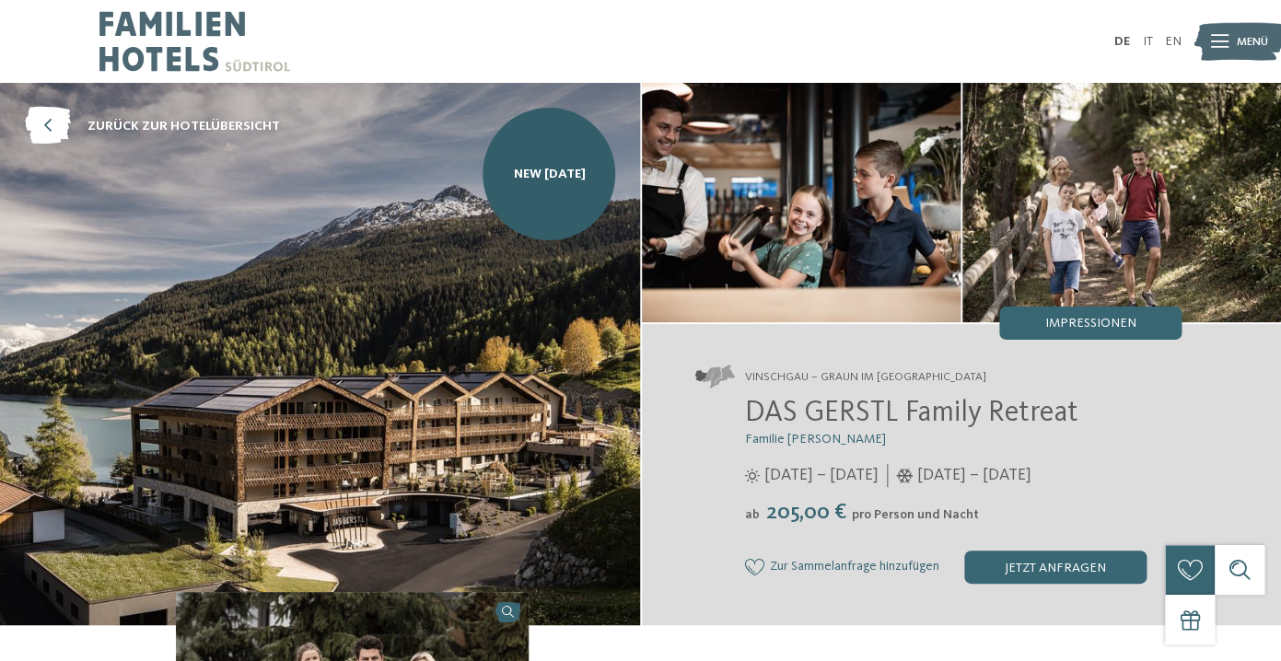
click at [843, 418] on span "DAS GERSTL Family Retreat" at bounding box center [911, 413] width 333 height 29
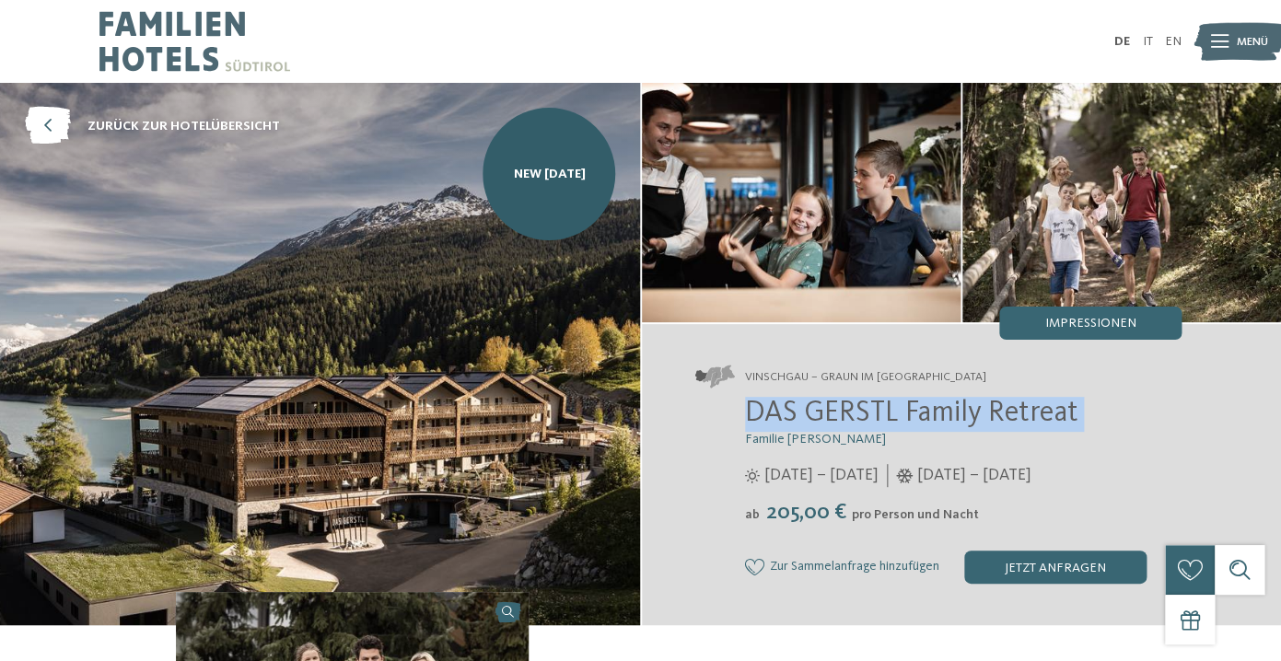
copy h2 "DAS GERSTL Family Retreat"
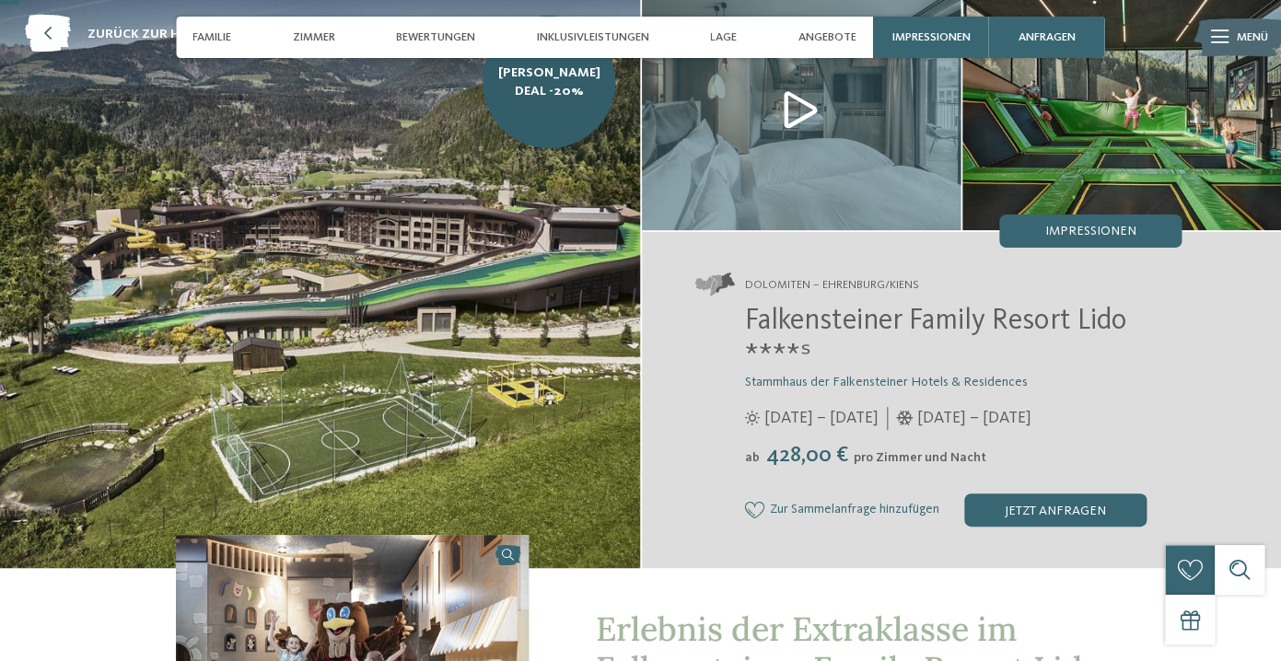
scroll to position [95, 0]
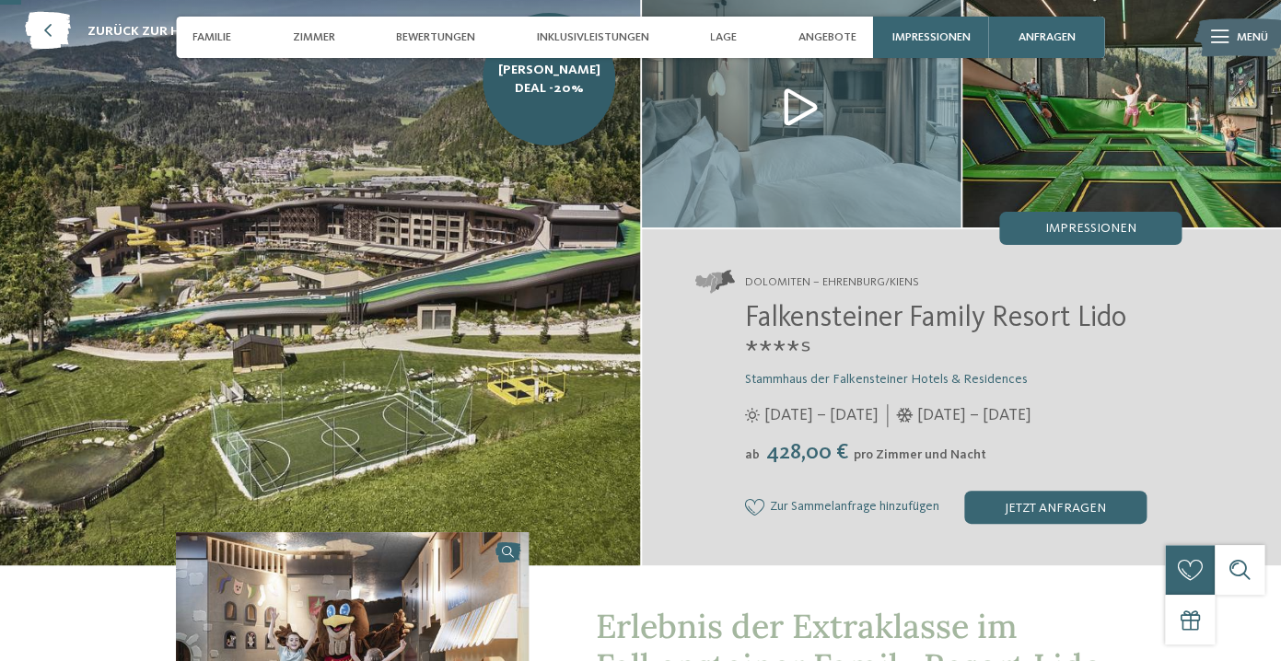
click at [794, 330] on span "Falkensteiner Family Resort Lido ****ˢ" at bounding box center [935, 336] width 380 height 64
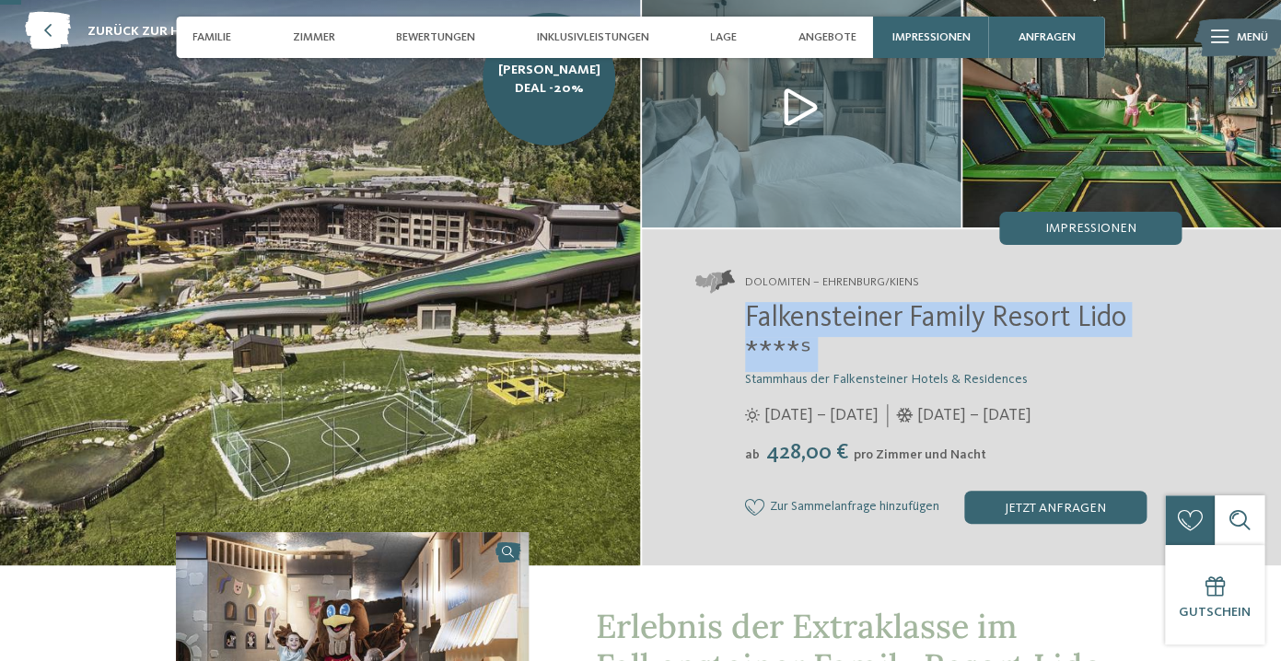
click at [838, 331] on span "Falkensteiner Family Resort Lido ****ˢ" at bounding box center [935, 336] width 380 height 64
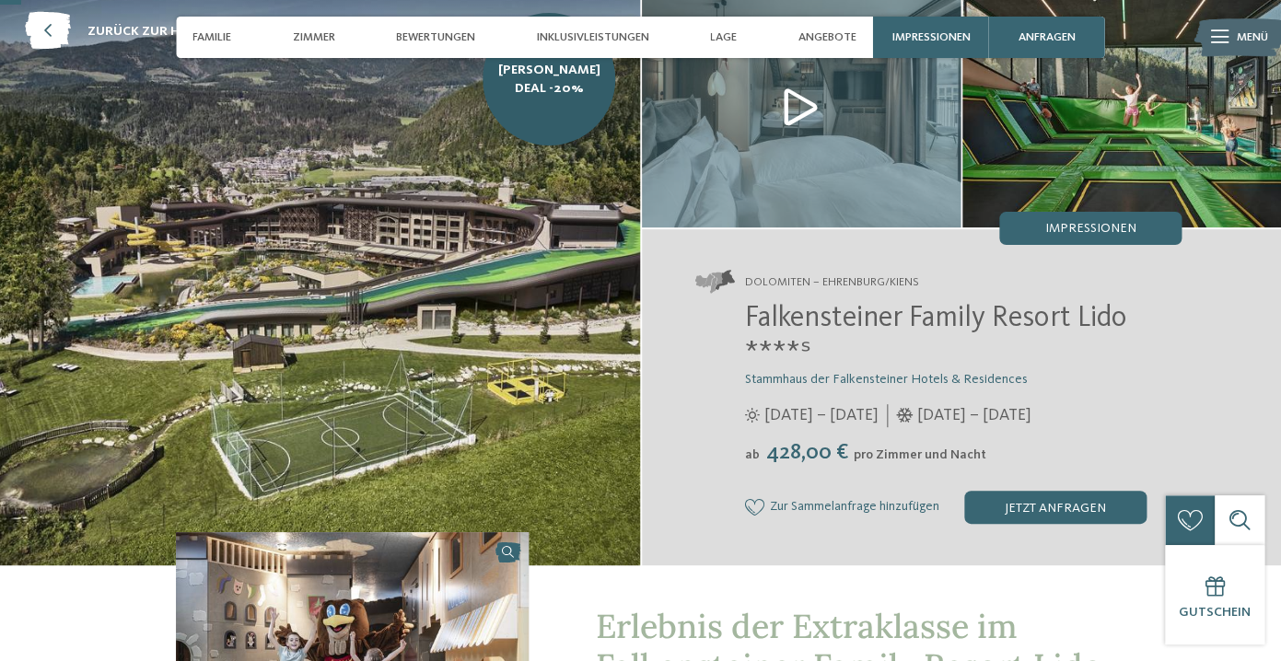
click at [838, 331] on span "Falkensteiner Family Resort Lido ****ˢ" at bounding box center [935, 336] width 380 height 64
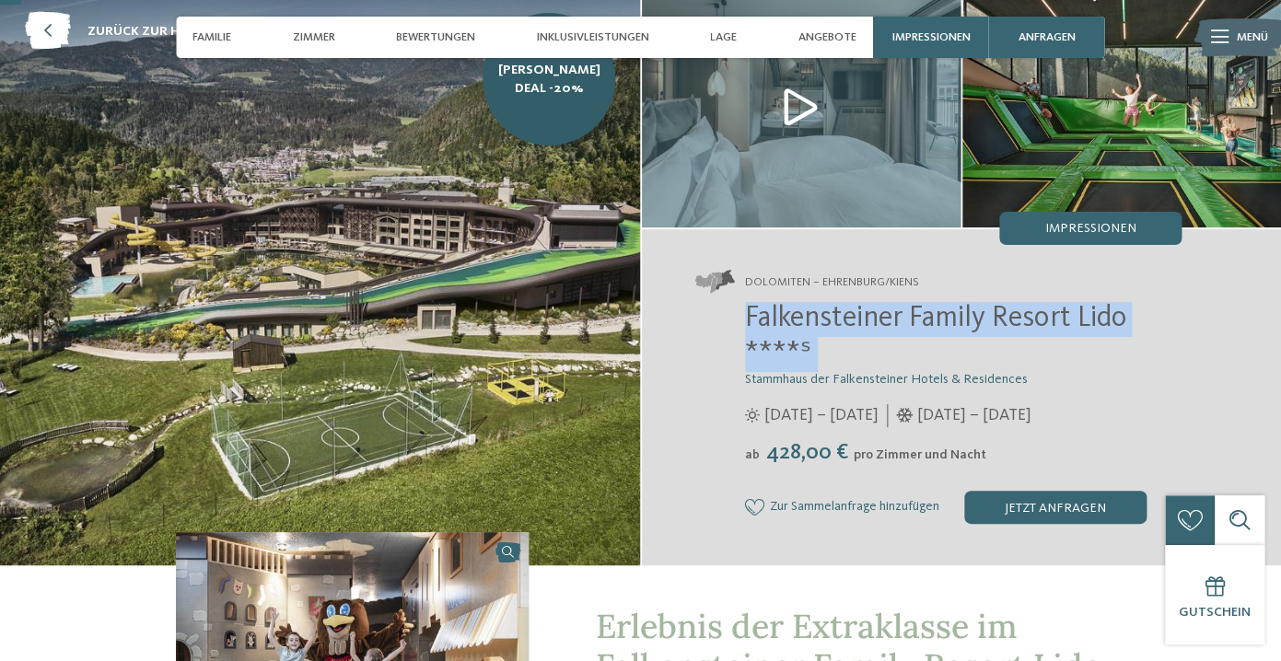
click at [1053, 331] on span "Falkensteiner Family Resort Lido ****ˢ" at bounding box center [935, 336] width 380 height 64
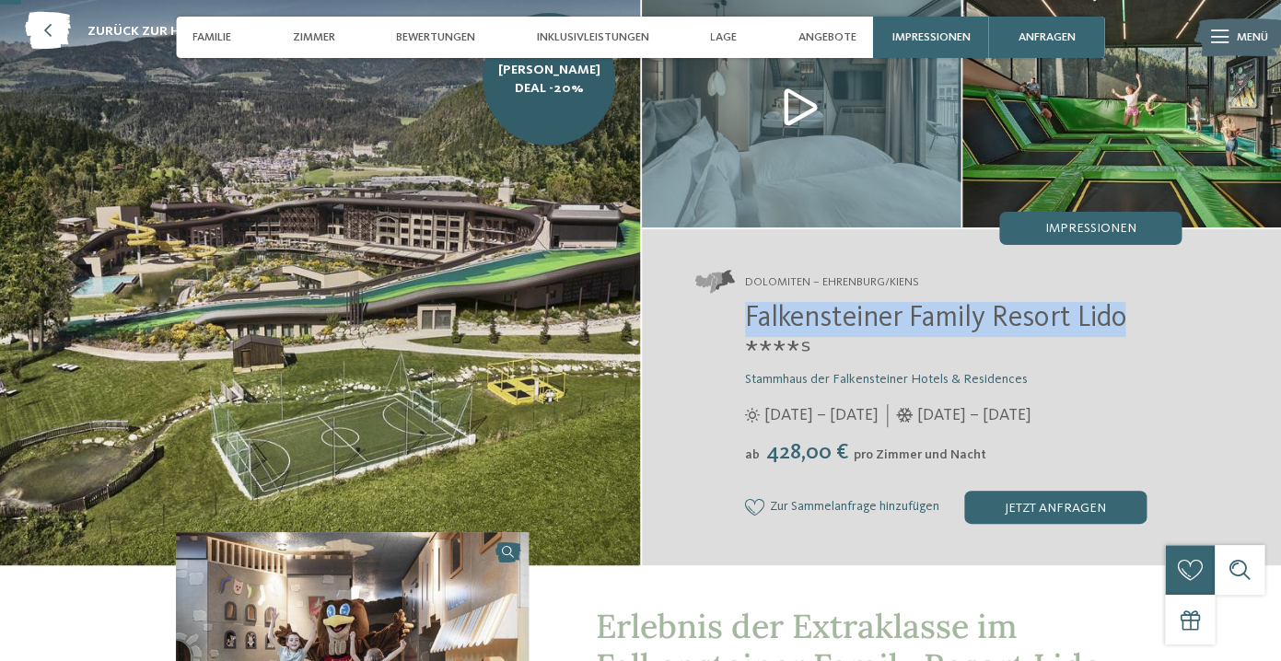
drag, startPoint x: 1132, startPoint y: 318, endPoint x: 726, endPoint y: 317, distance: 406.2
click at [726, 317] on div "Falkensteiner Family Resort Lido ****ˢ Stammhaus der Falkensteiner Hotels & Res…" at bounding box center [938, 413] width 486 height 222
copy span "Falkensteiner Family Resort Lido"
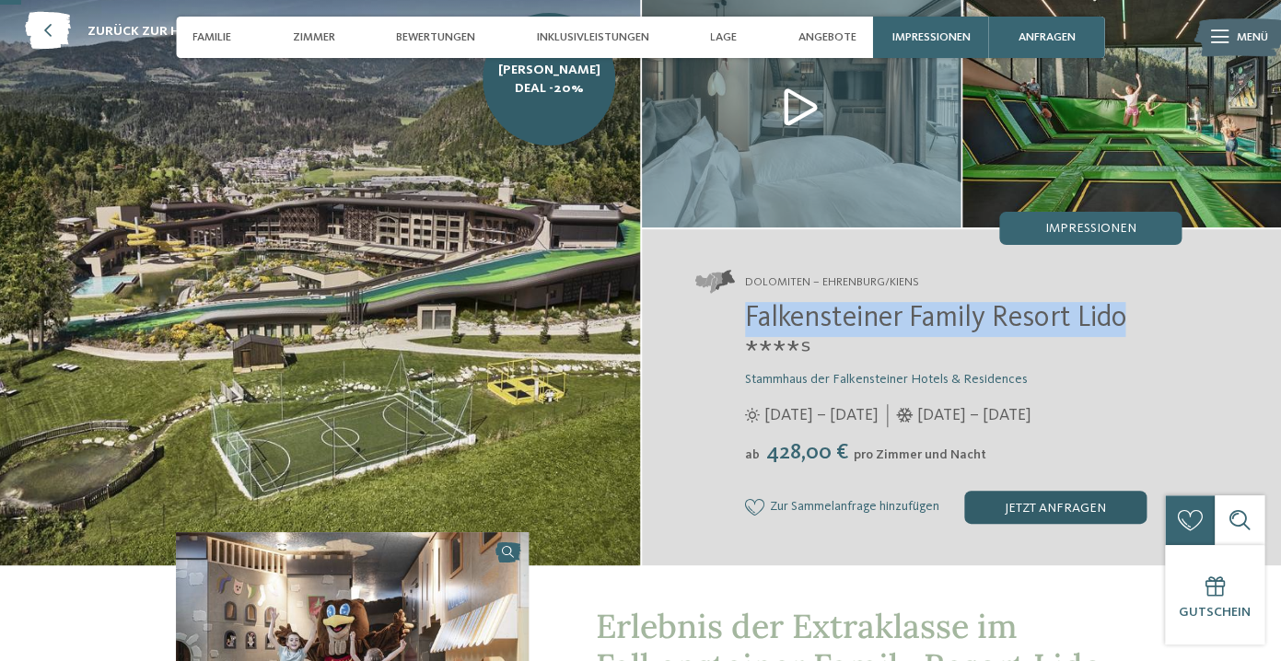
click at [1050, 518] on div "jetzt anfragen" at bounding box center [1055, 507] width 182 height 33
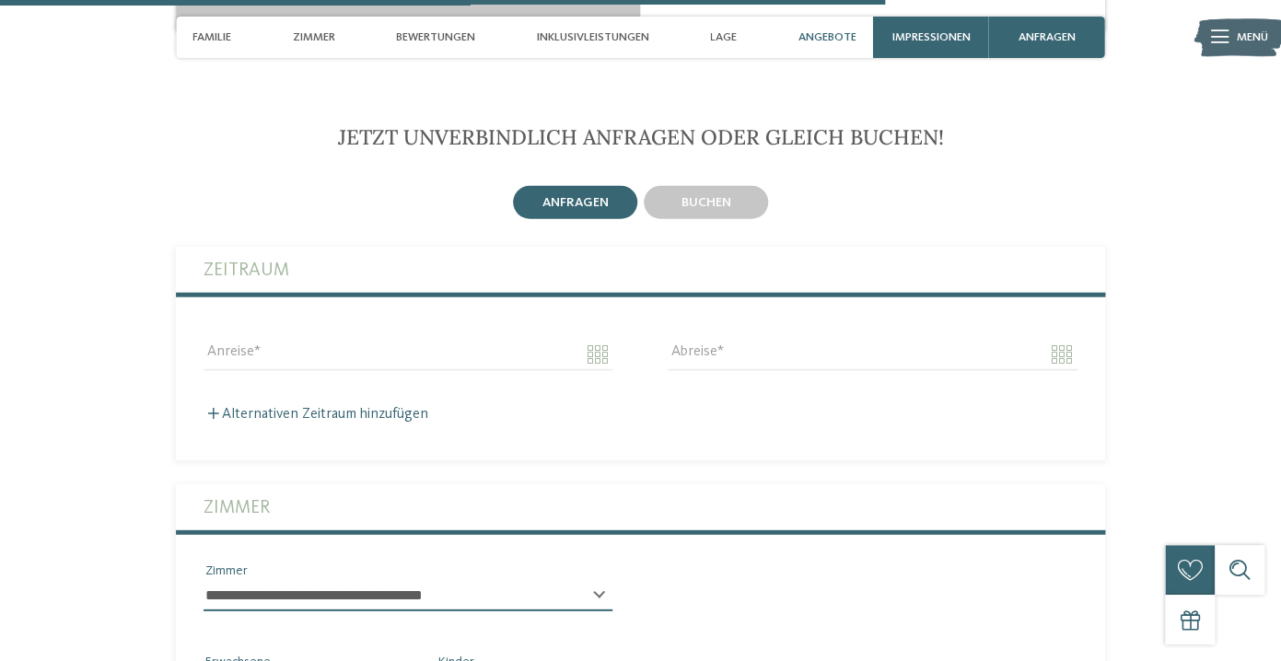
scroll to position [4122, 0]
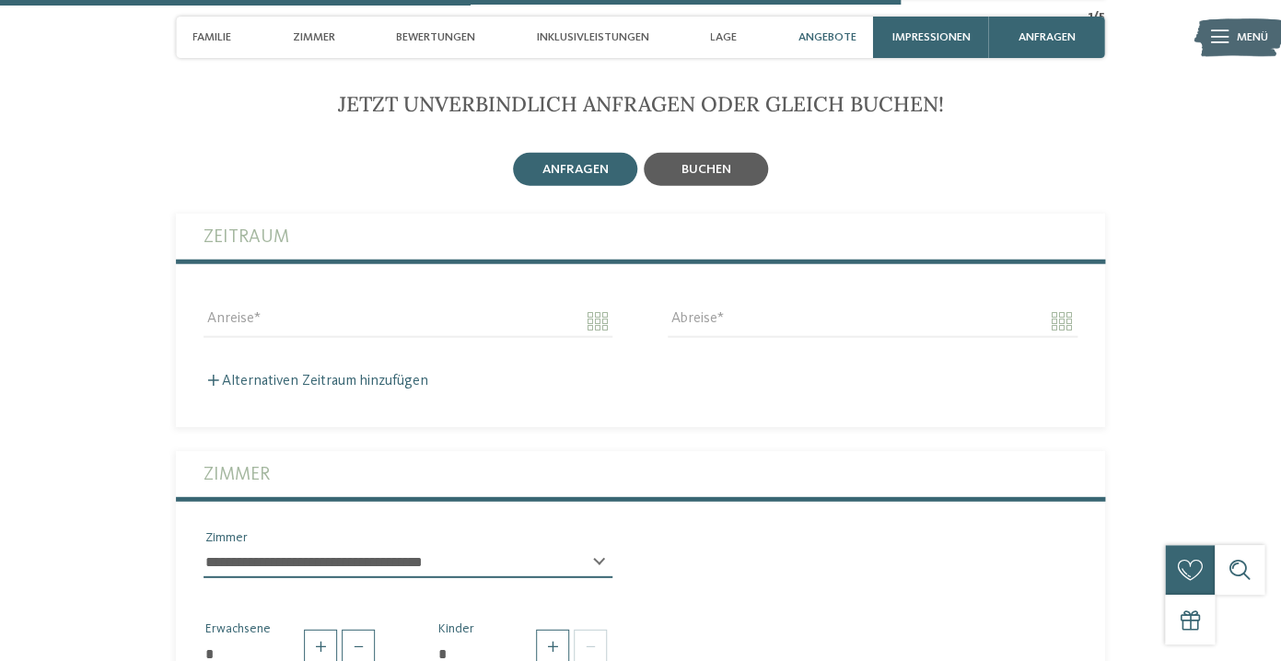
click at [725, 176] on span "buchen" at bounding box center [707, 169] width 50 height 13
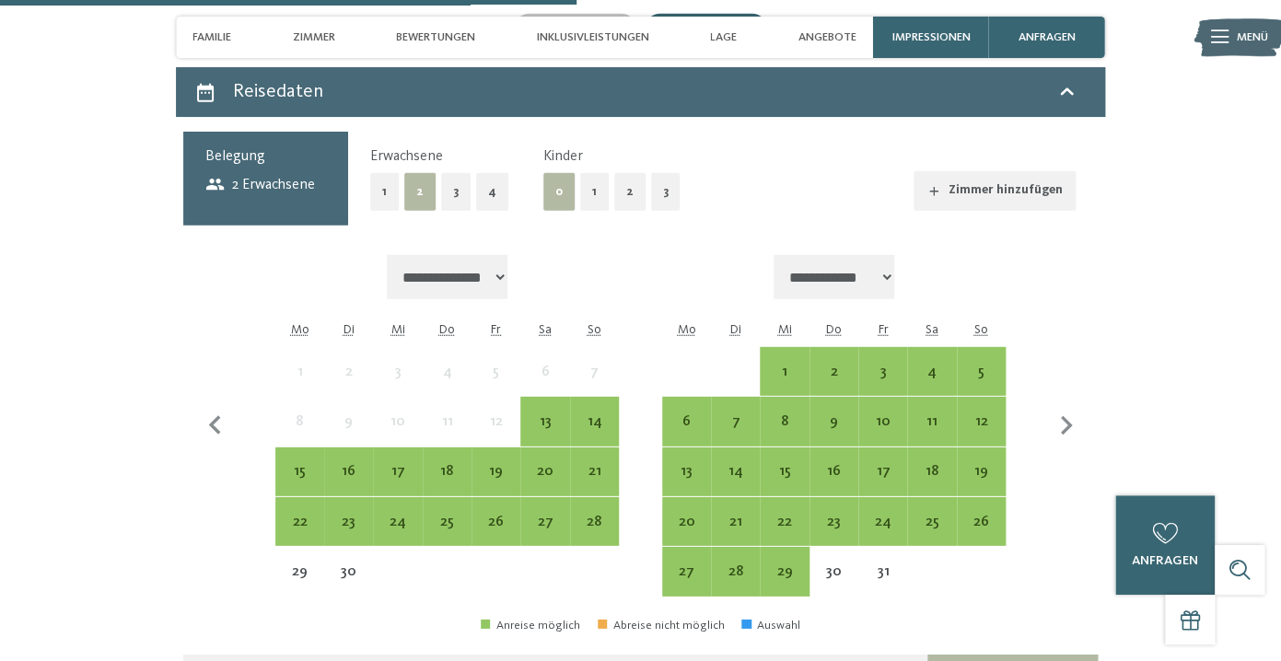
scroll to position [4267, 0]
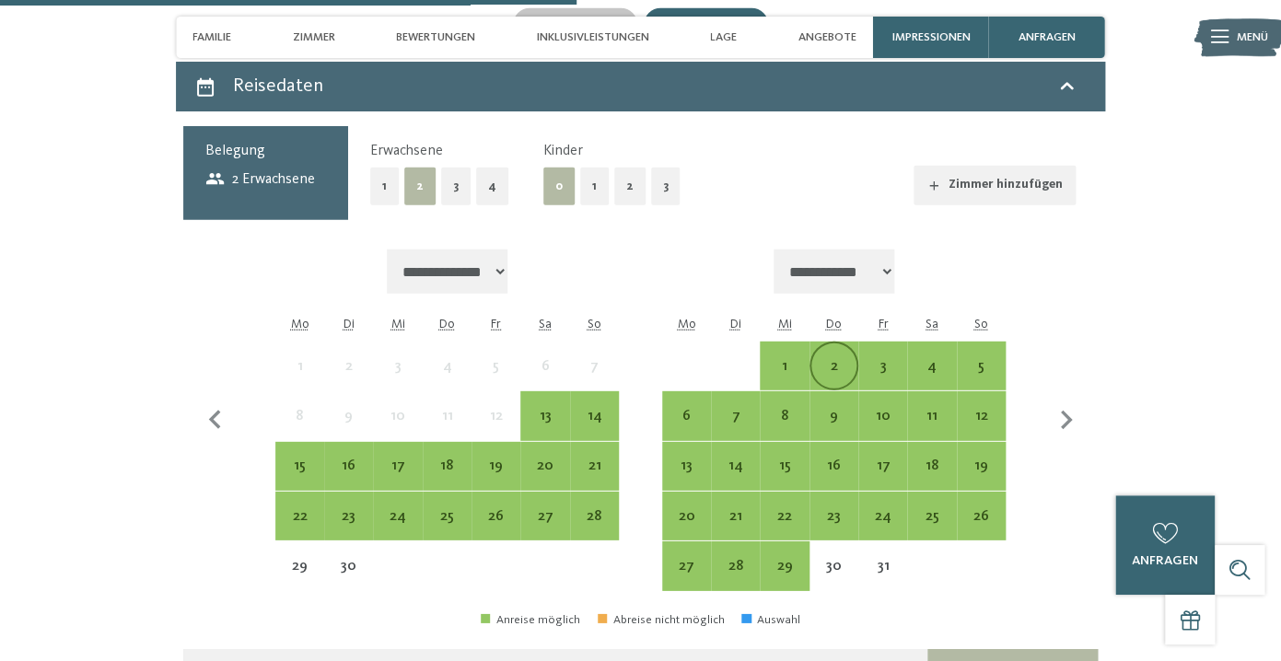
click at [840, 393] on div "2" at bounding box center [834, 381] width 45 height 45
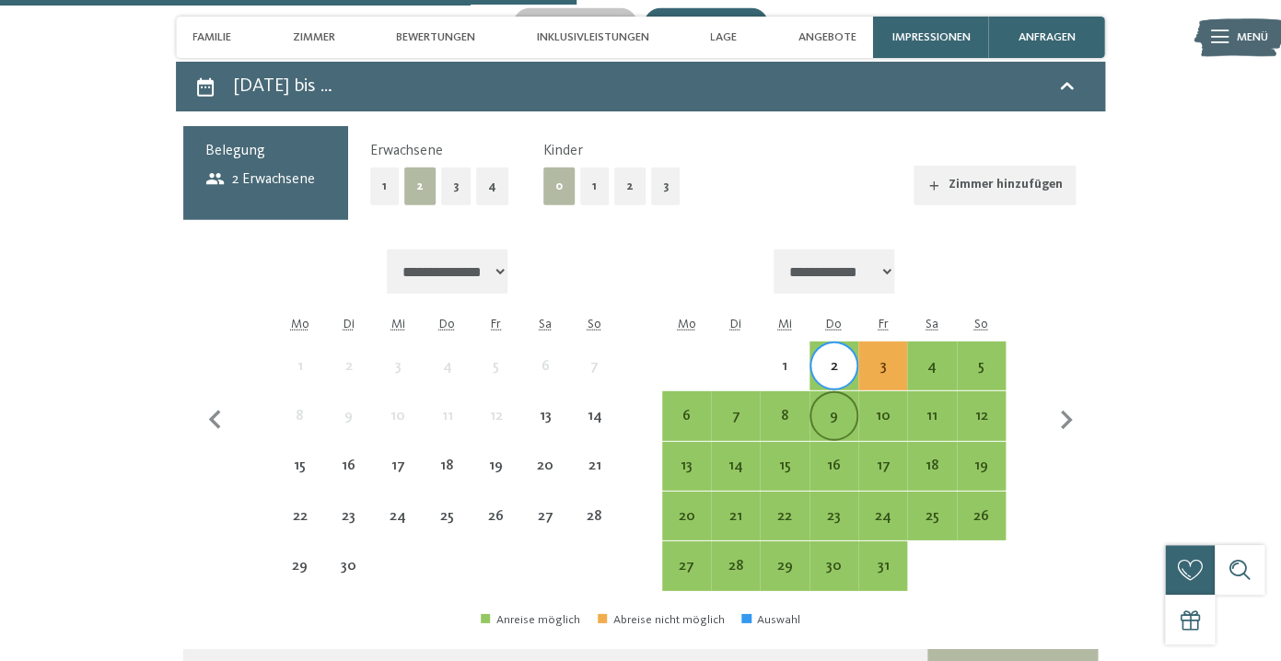
click at [839, 422] on div "9" at bounding box center [834, 431] width 45 height 45
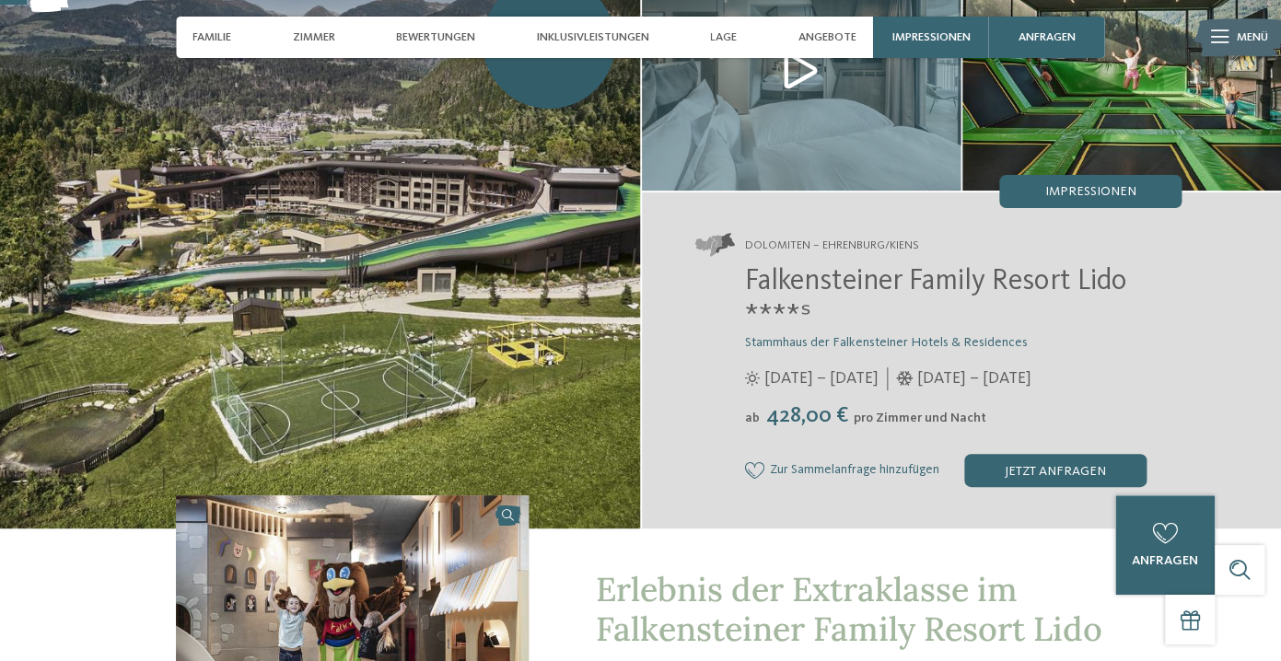
scroll to position [0, 0]
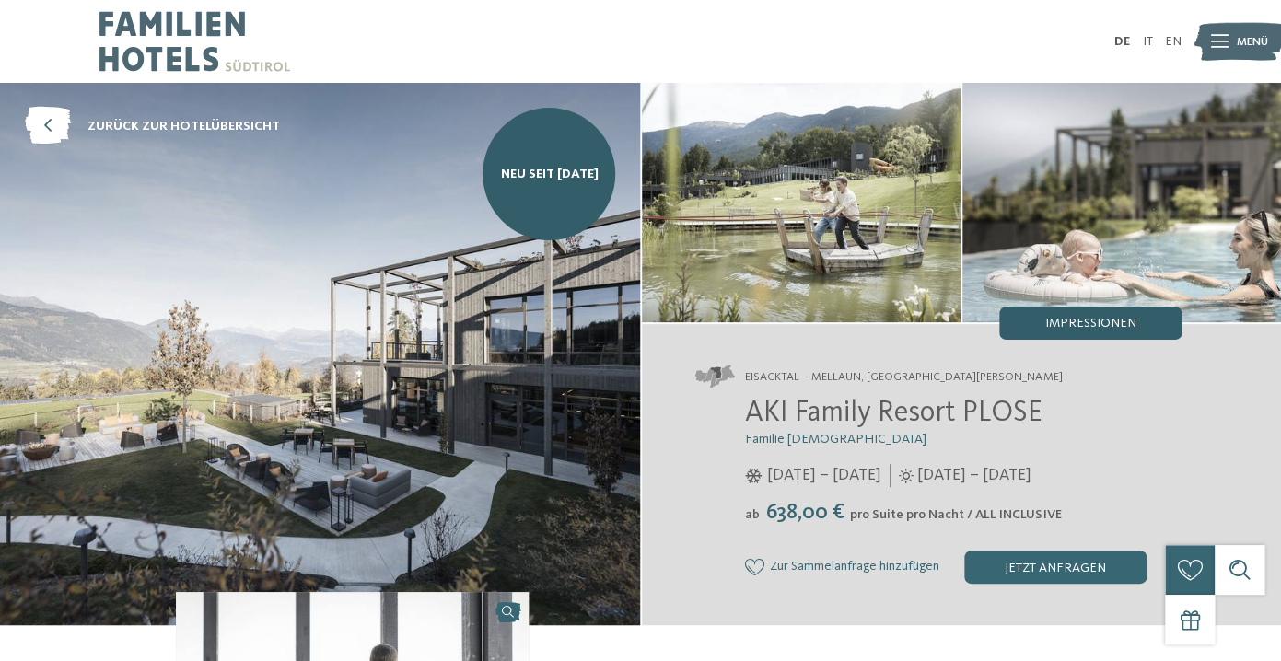
click at [1073, 330] on span "Impressionen" at bounding box center [1090, 323] width 91 height 13
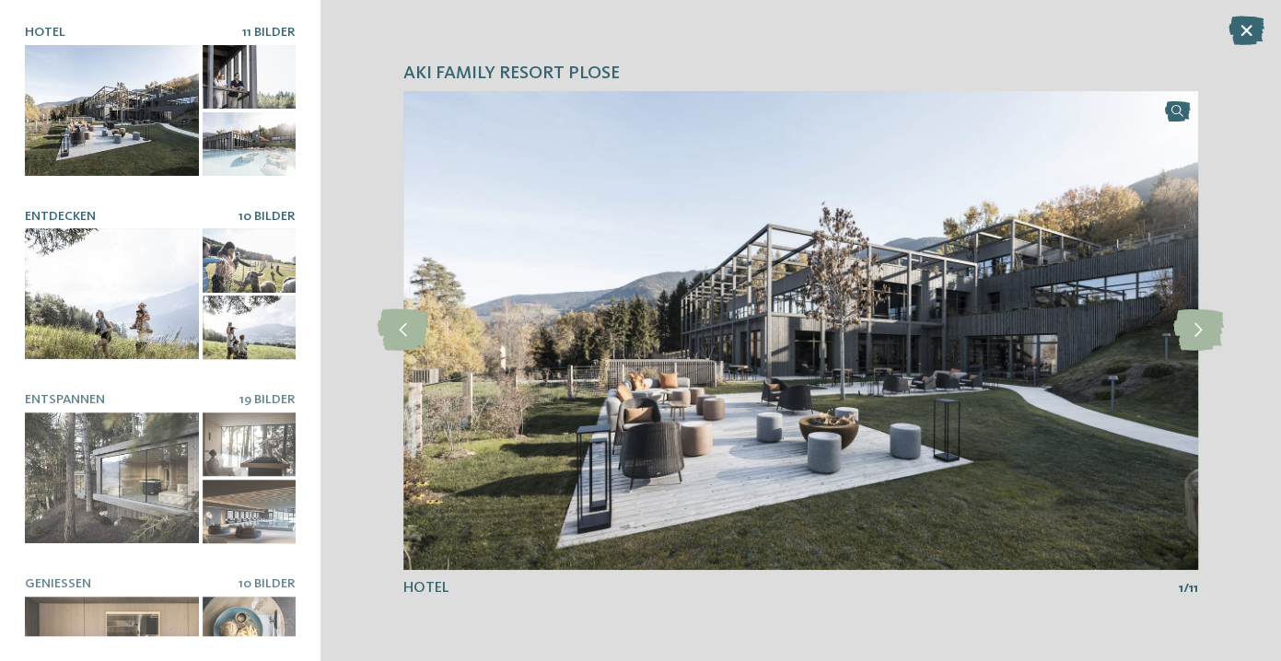
click at [172, 301] on div at bounding box center [112, 293] width 174 height 131
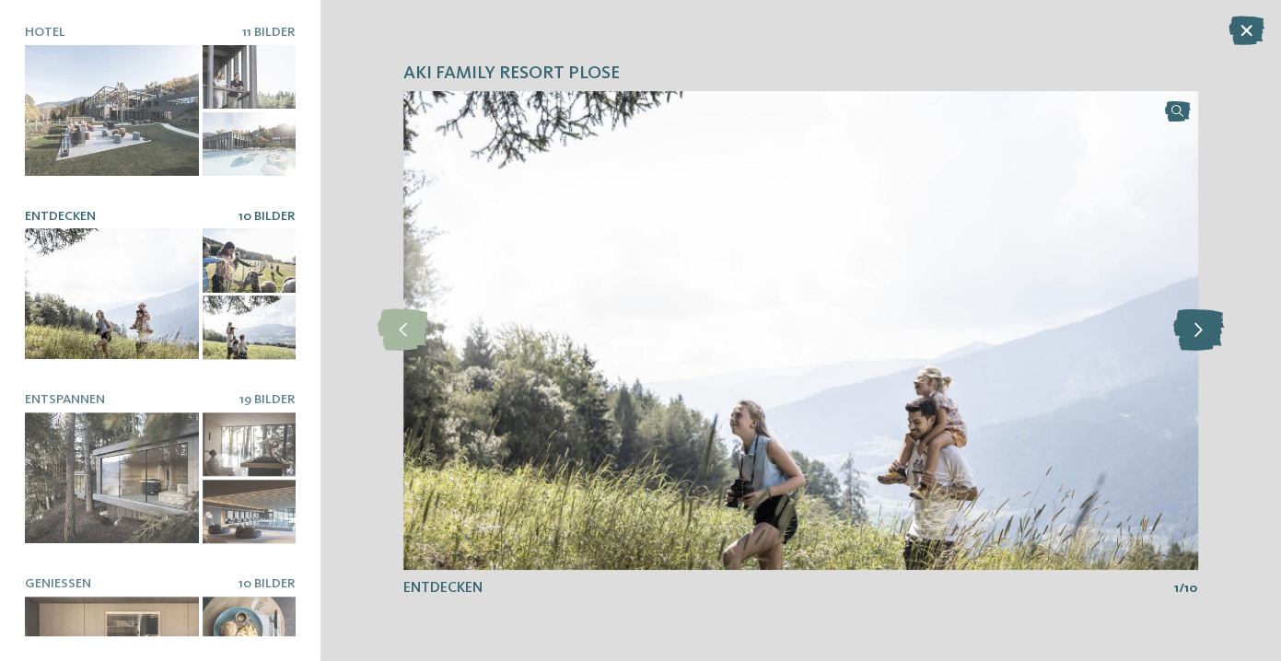
click at [1212, 331] on icon at bounding box center [1198, 330] width 51 height 41
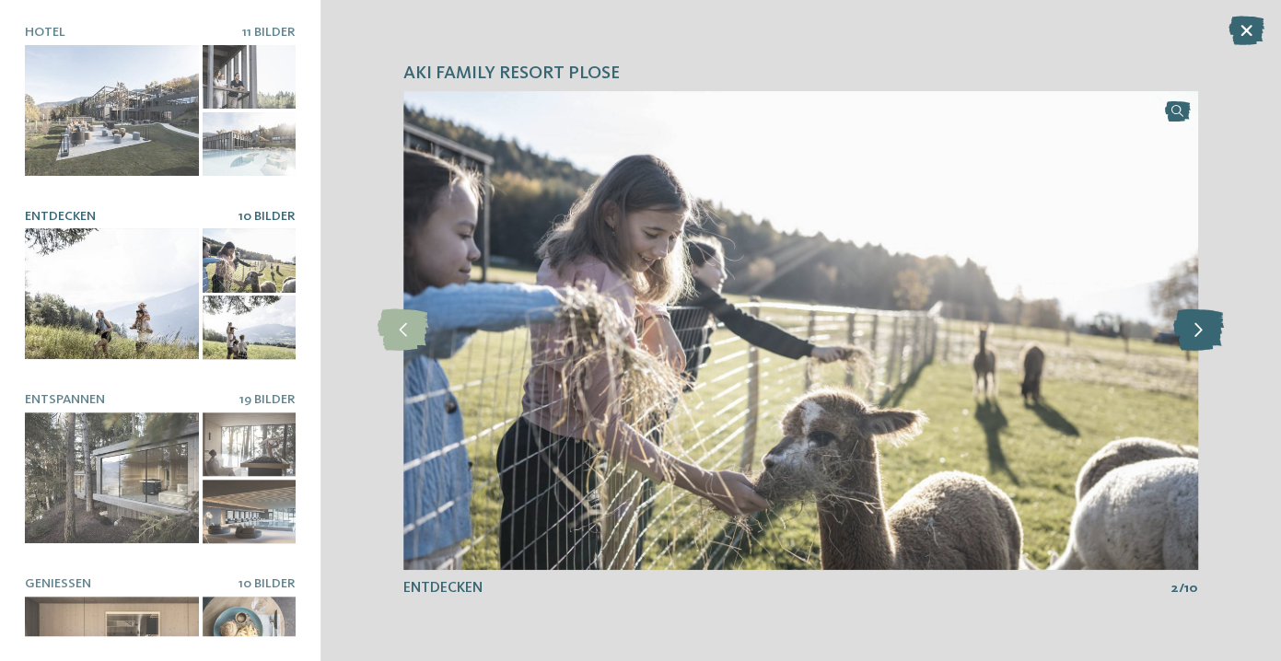
click at [1212, 331] on icon at bounding box center [1198, 330] width 51 height 41
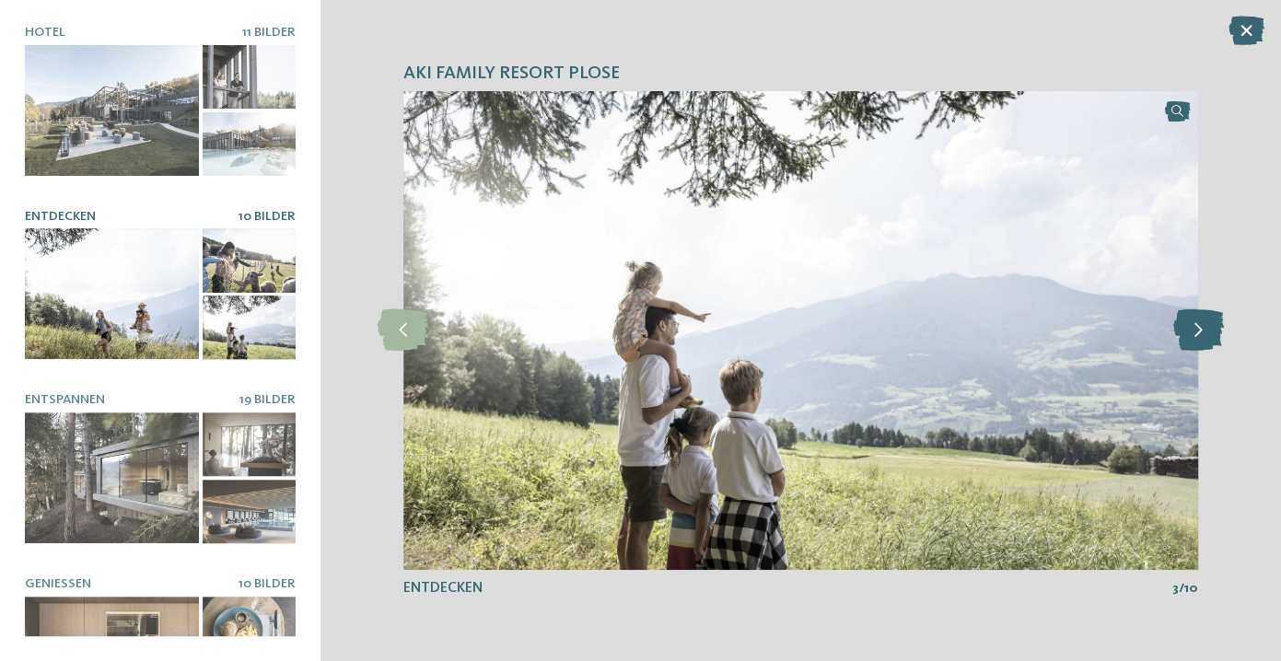
click at [1212, 331] on icon at bounding box center [1198, 330] width 51 height 41
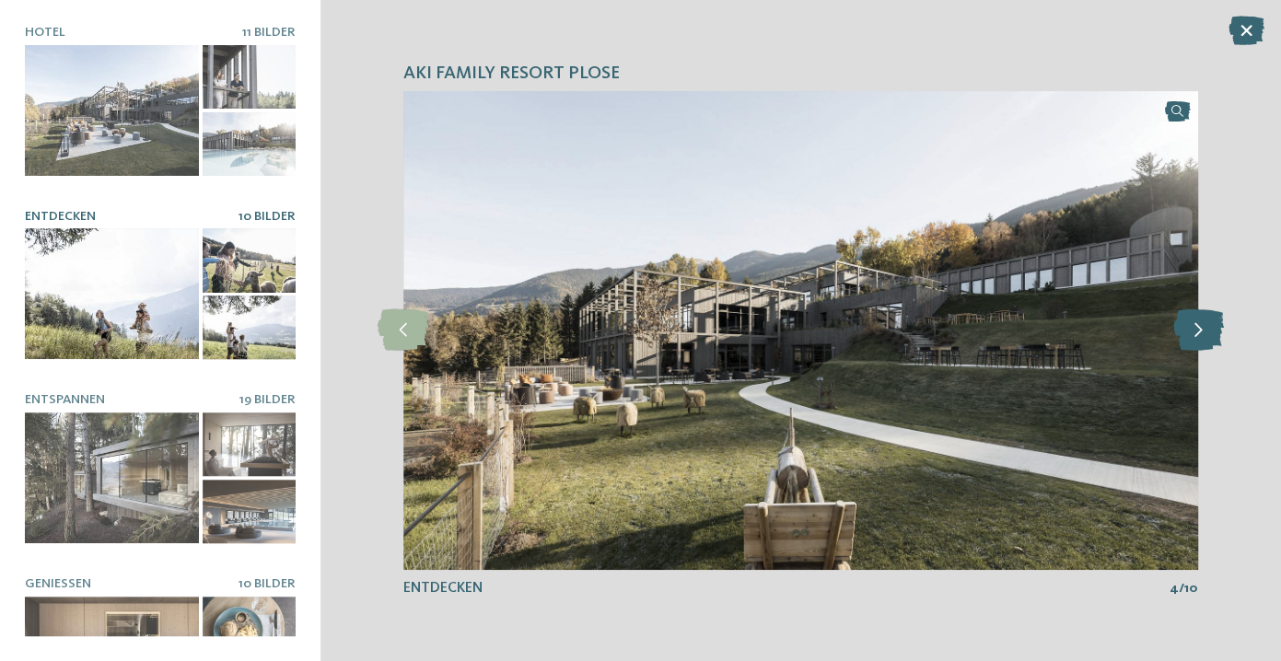
click at [1214, 332] on icon at bounding box center [1198, 330] width 51 height 41
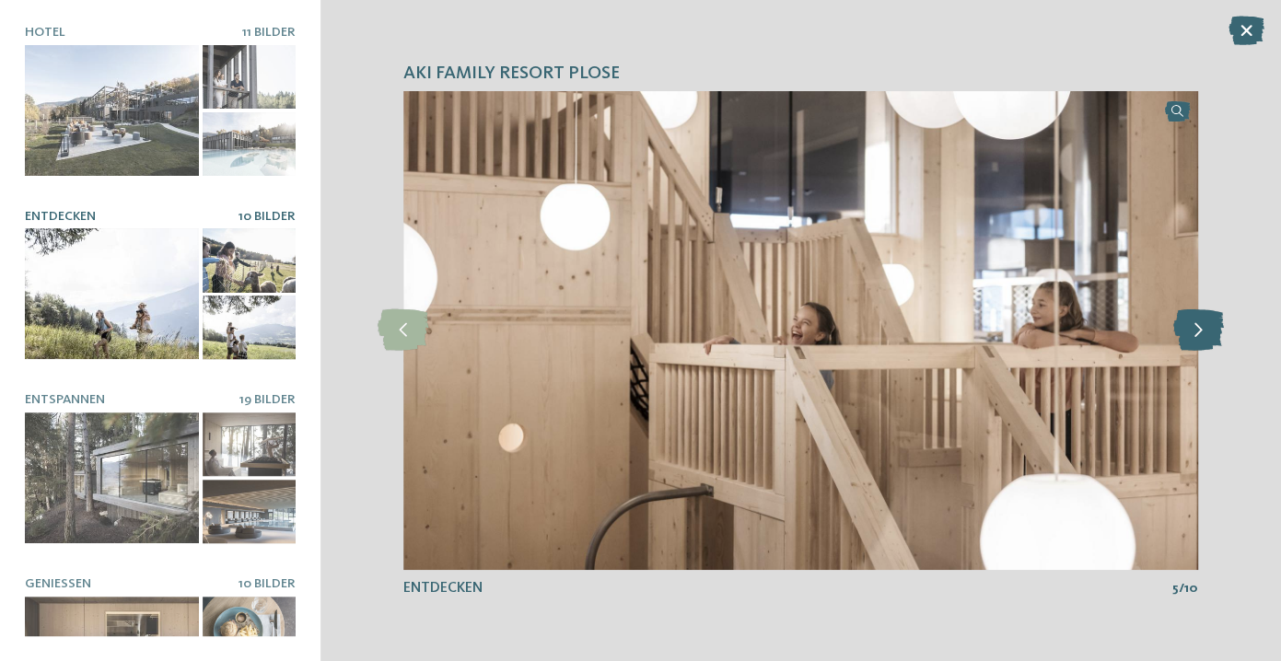
click at [1214, 332] on icon at bounding box center [1198, 330] width 51 height 41
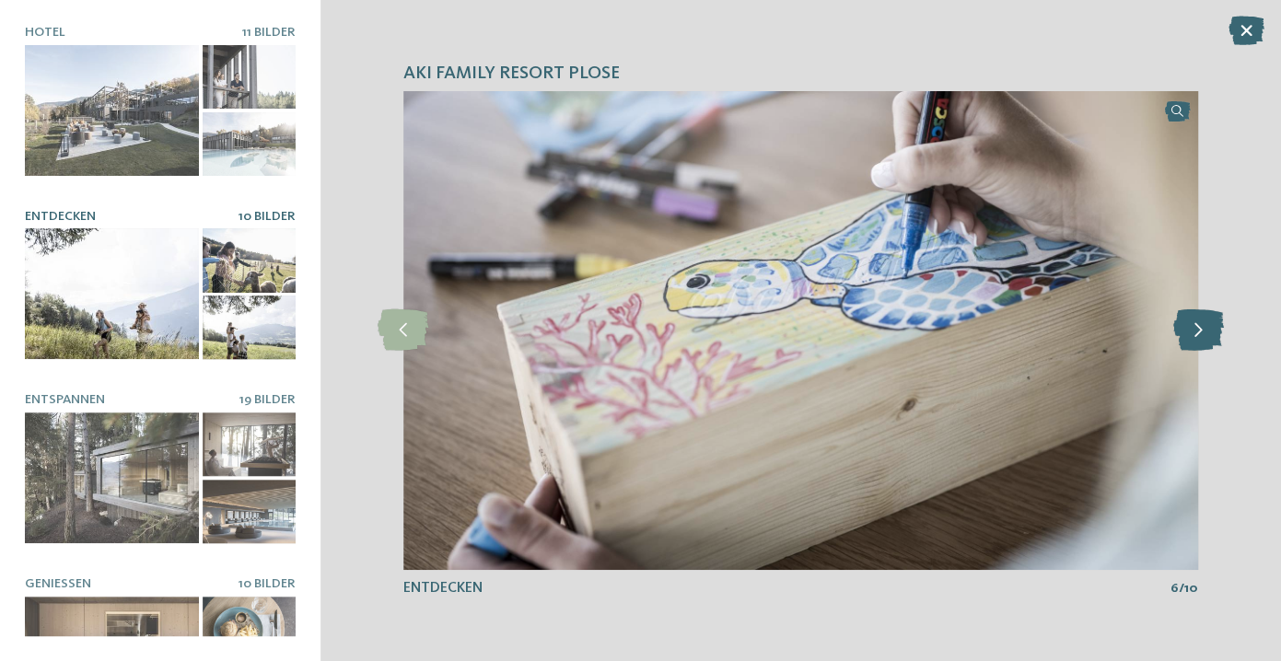
click at [1214, 332] on icon at bounding box center [1198, 330] width 51 height 41
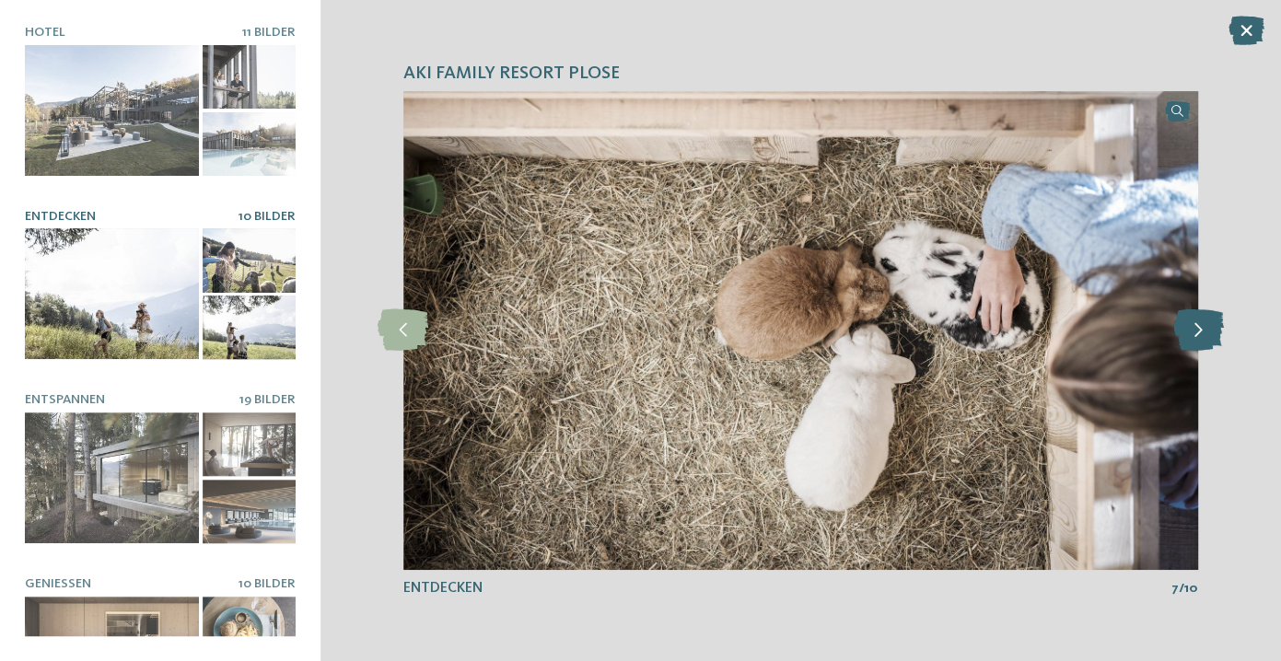
click at [1214, 332] on icon at bounding box center [1198, 330] width 51 height 41
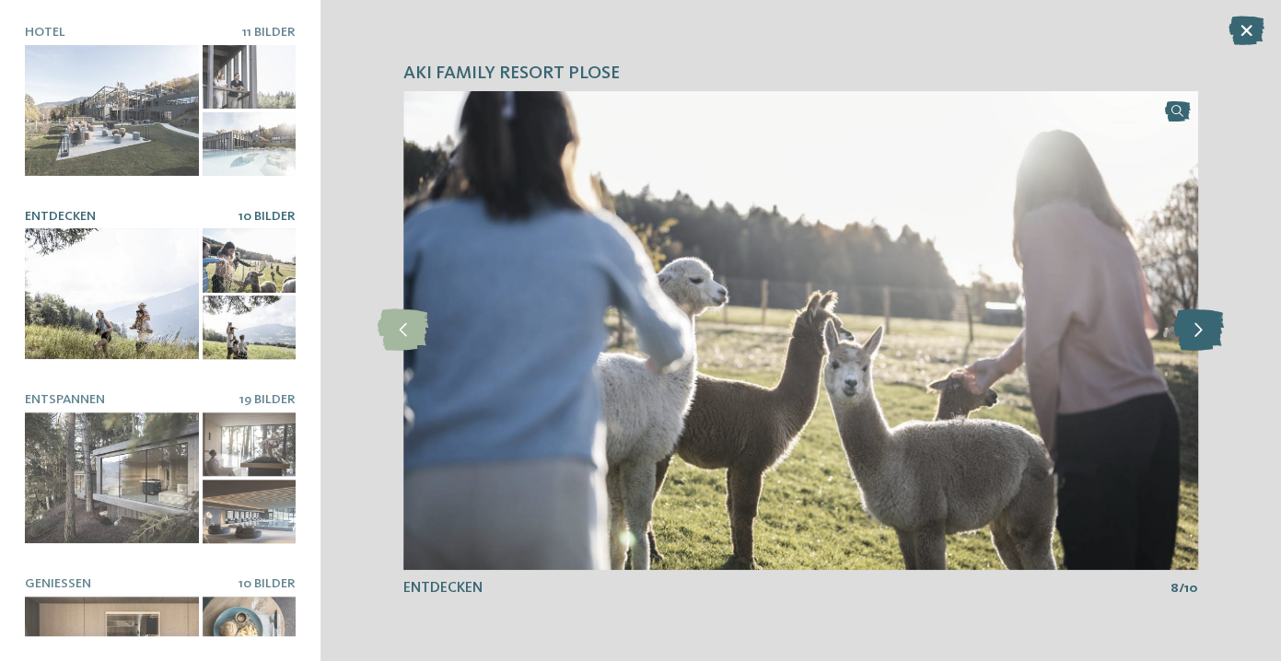
click at [1208, 327] on icon at bounding box center [1198, 330] width 51 height 41
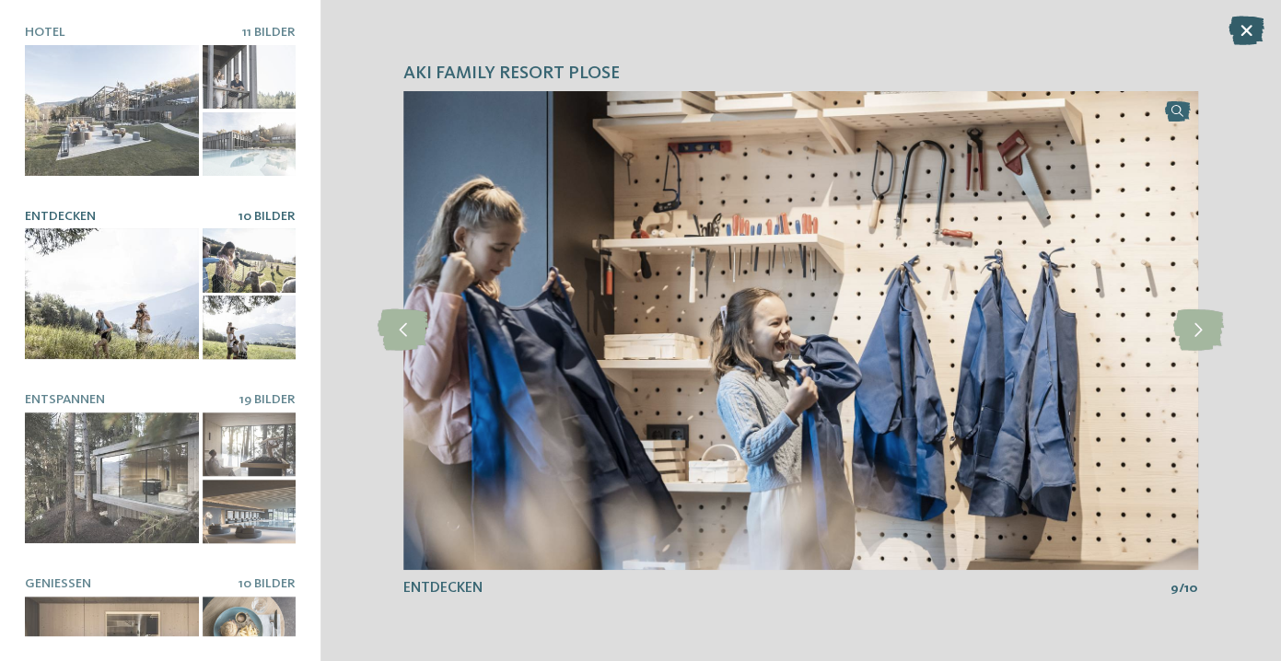
click at [1244, 28] on icon at bounding box center [1247, 30] width 36 height 29
